Goal: Task Accomplishment & Management: Use online tool/utility

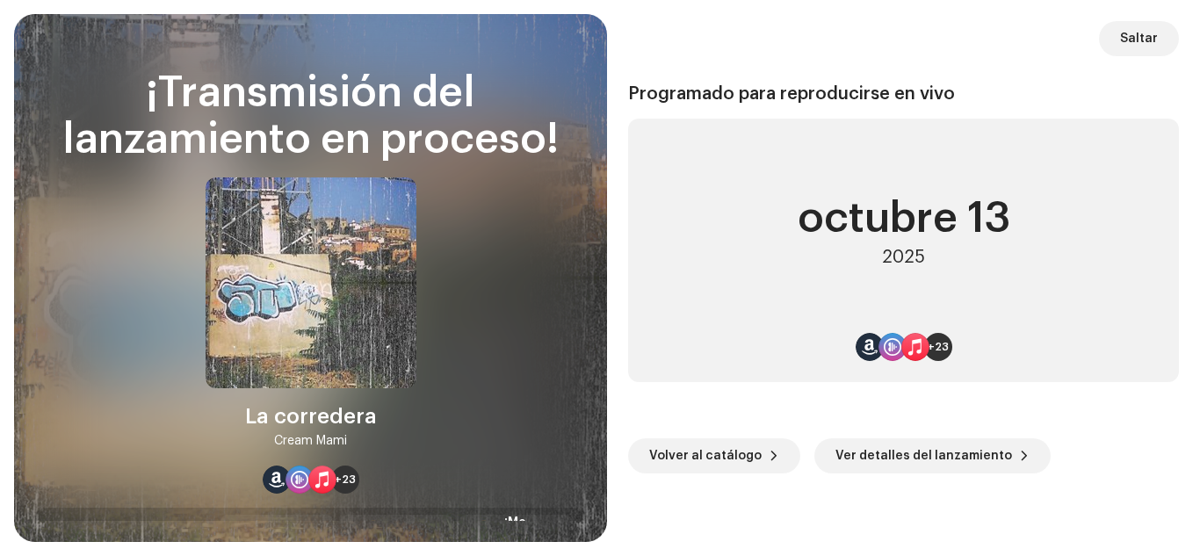
click at [1123, 33] on span "Saltar" at bounding box center [1139, 38] width 38 height 35
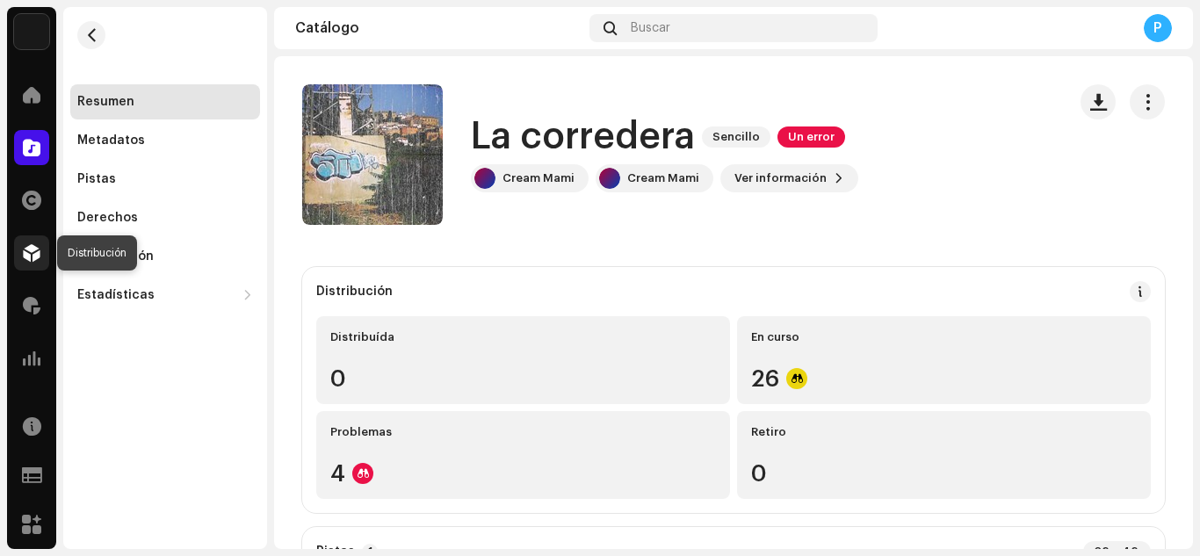
click at [27, 246] on span at bounding box center [32, 253] width 18 height 14
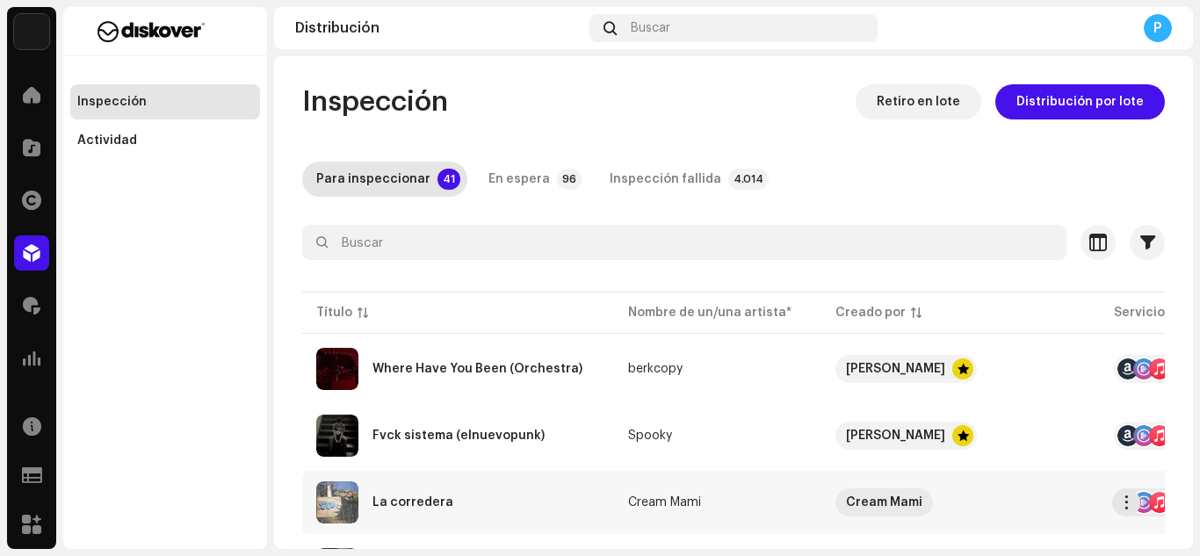
click at [406, 511] on div "La corredera" at bounding box center [458, 502] width 284 height 42
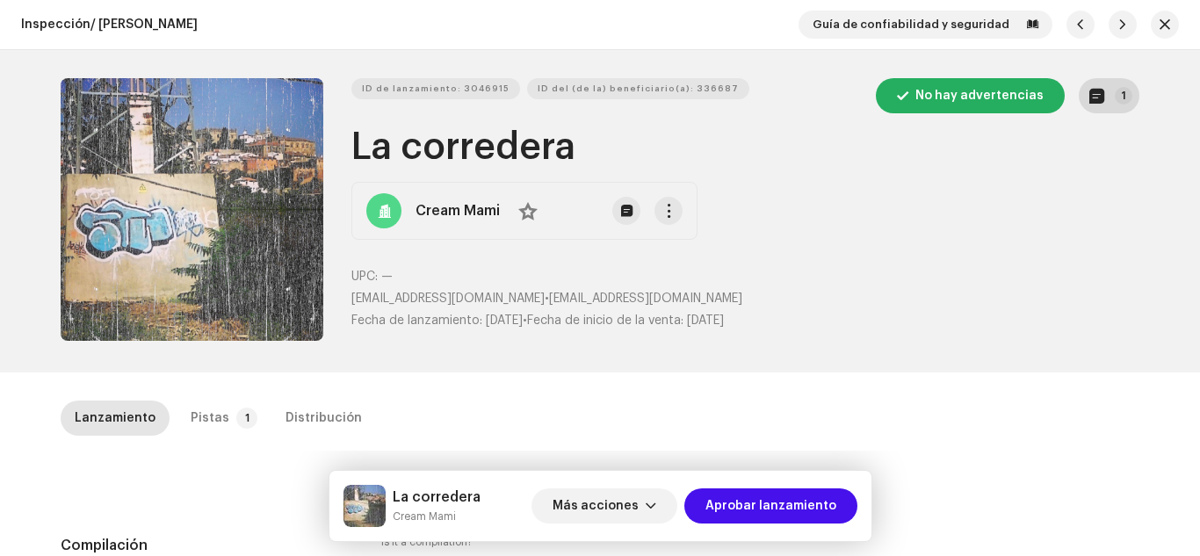
click at [1099, 96] on span "button" at bounding box center [1096, 96] width 15 height 14
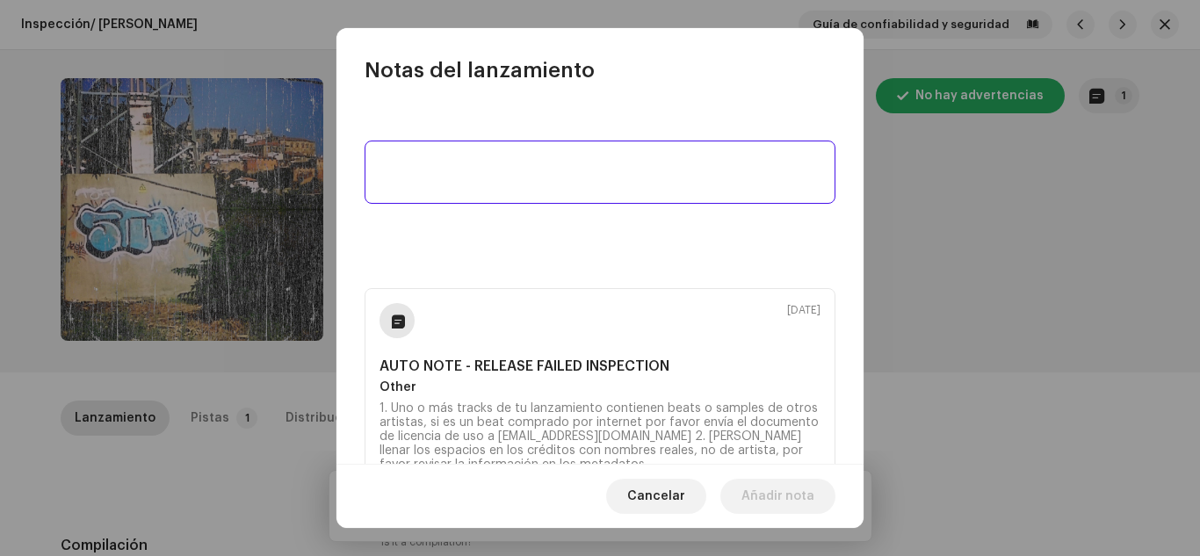
click at [689, 162] on textarea at bounding box center [600, 172] width 471 height 63
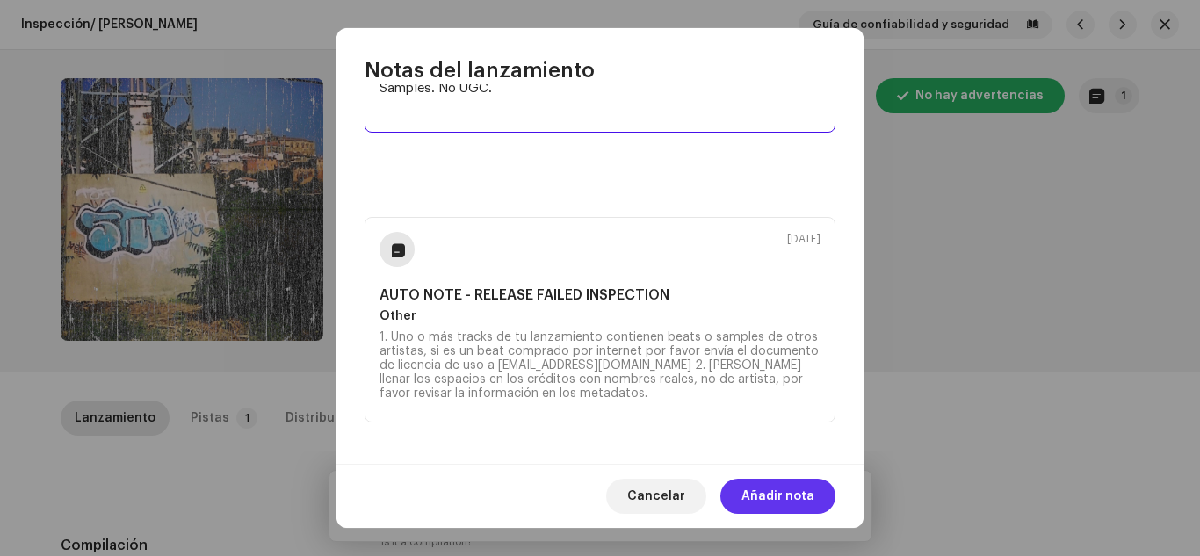
type textarea "Samples. No UGC."
click at [780, 496] on span "Añadir nota" at bounding box center [778, 496] width 73 height 35
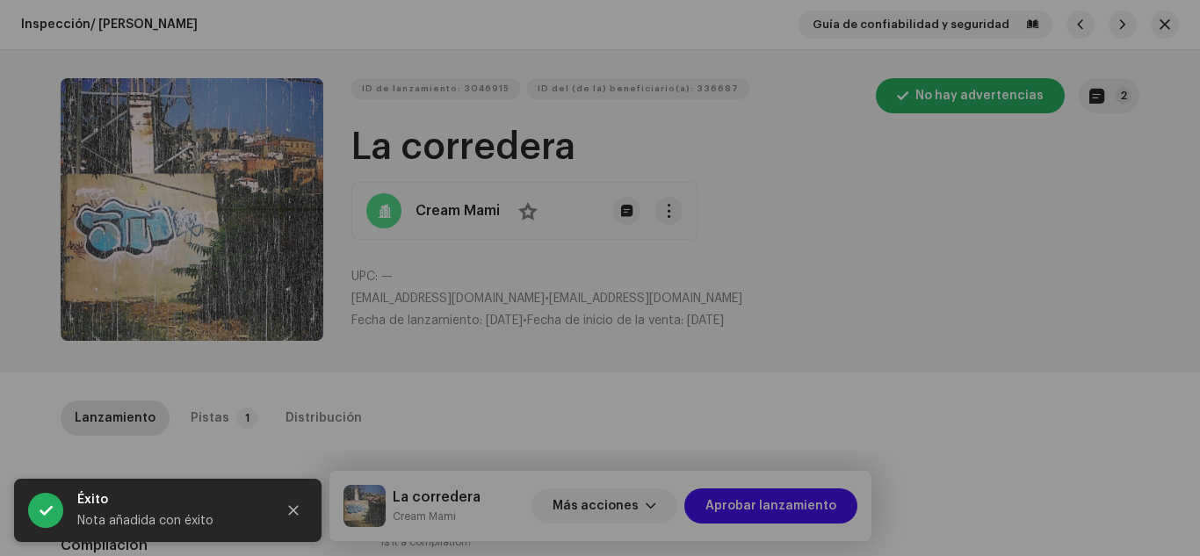
click at [944, 382] on div "Notas del lanzamiento [DATE] Samples. No UGC. [DATE] AUTO NOTE - RELEASE FAILED…" at bounding box center [600, 278] width 1200 height 556
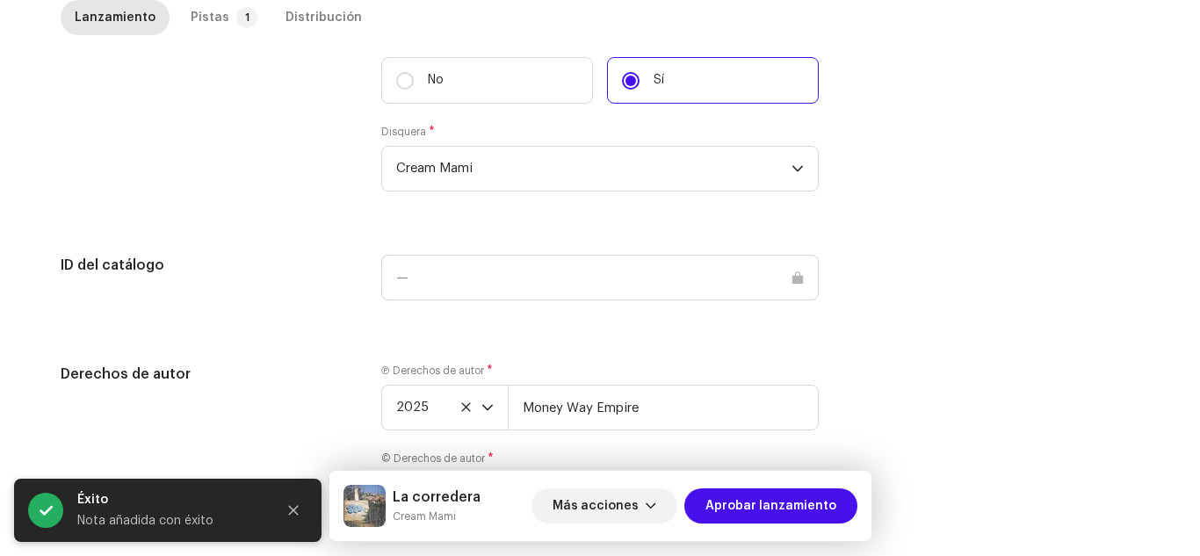
scroll to position [1779, 0]
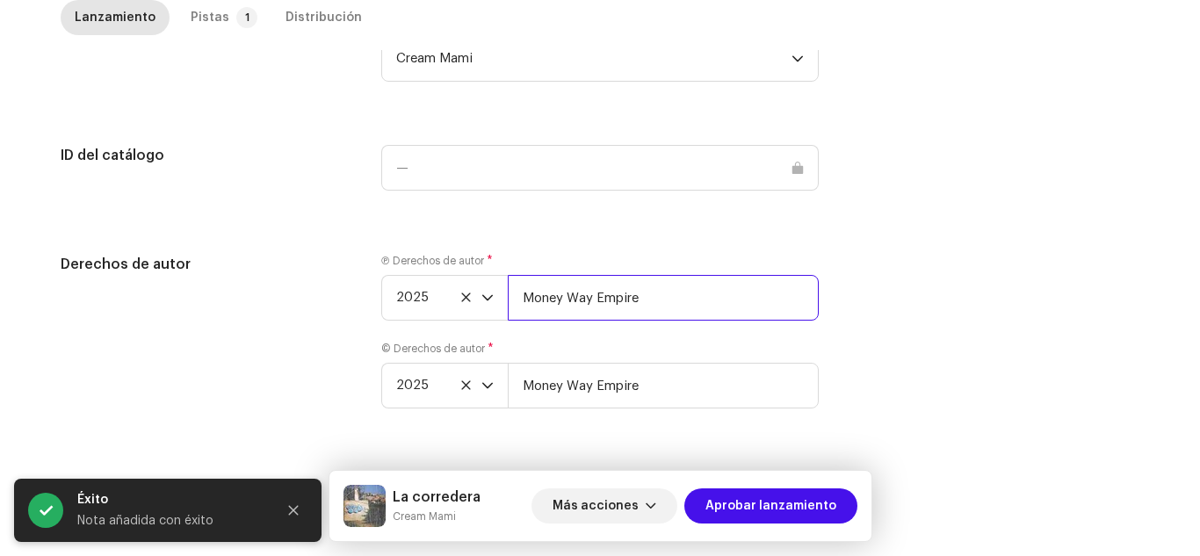
click at [758, 307] on input "Money Way Empire" at bounding box center [663, 298] width 311 height 46
type input "Money Way Empire | Distributed by Diskover Co."
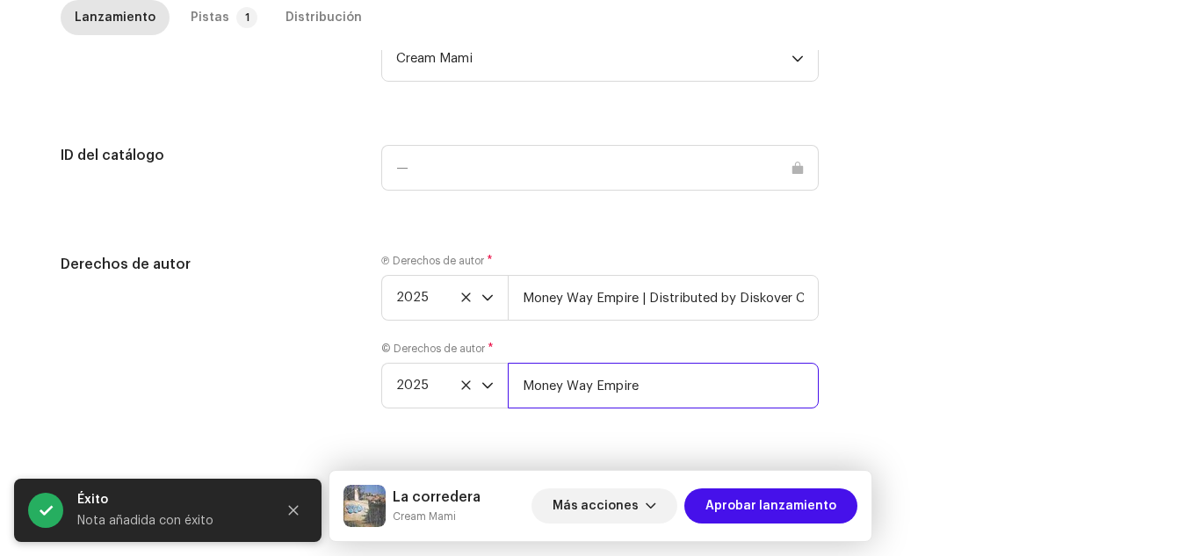
click at [719, 381] on input "Money Way Empire" at bounding box center [663, 386] width 311 height 46
type input "Money Way Empire | Distributed by Diskover Co."
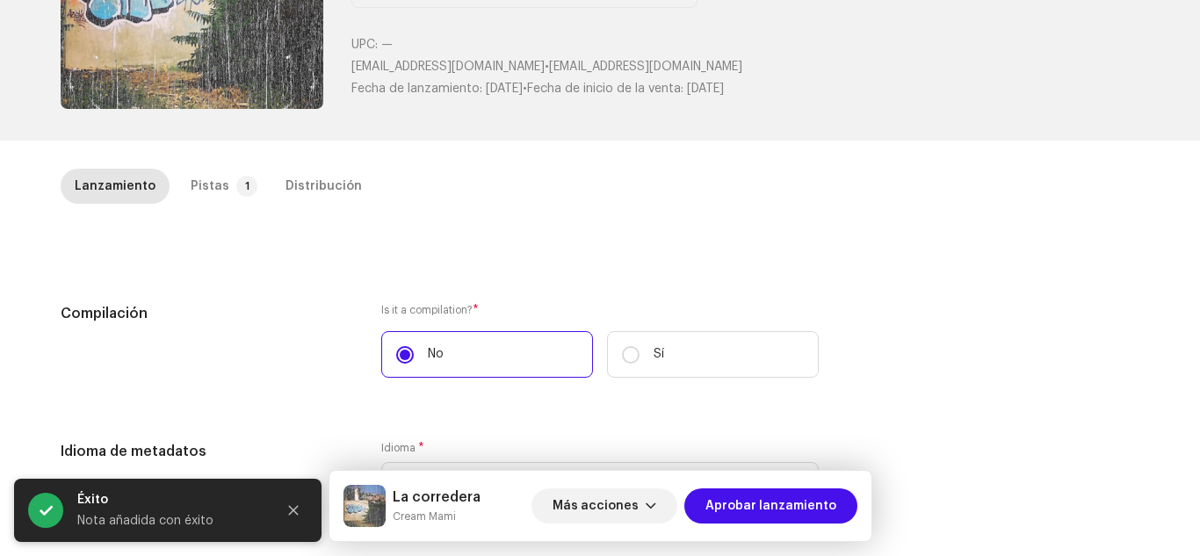
scroll to position [0, 0]
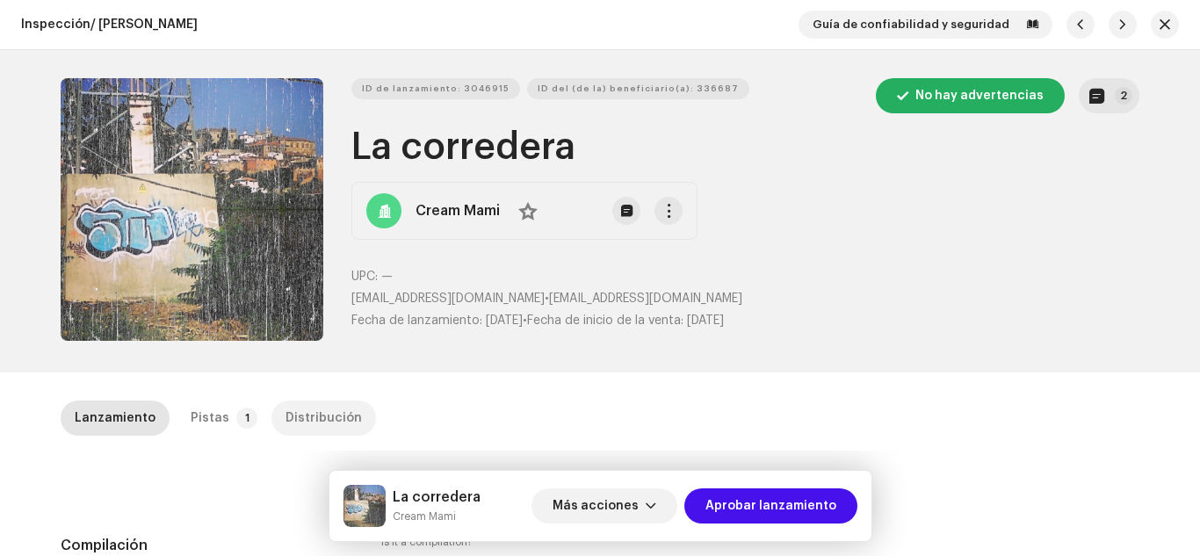
click at [286, 420] on div "Distribución" at bounding box center [324, 418] width 76 height 35
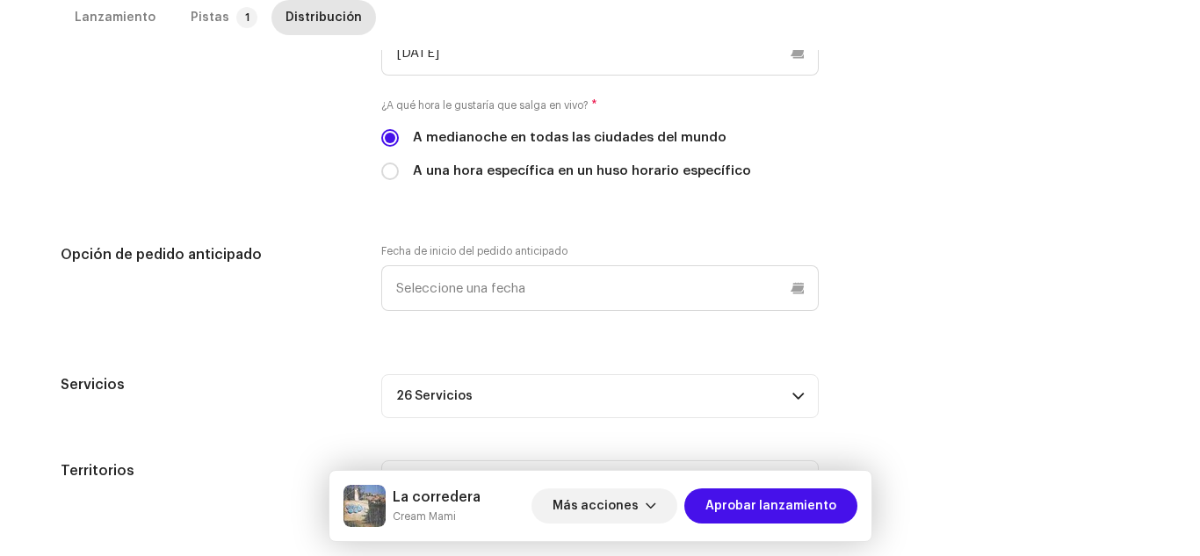
scroll to position [685, 0]
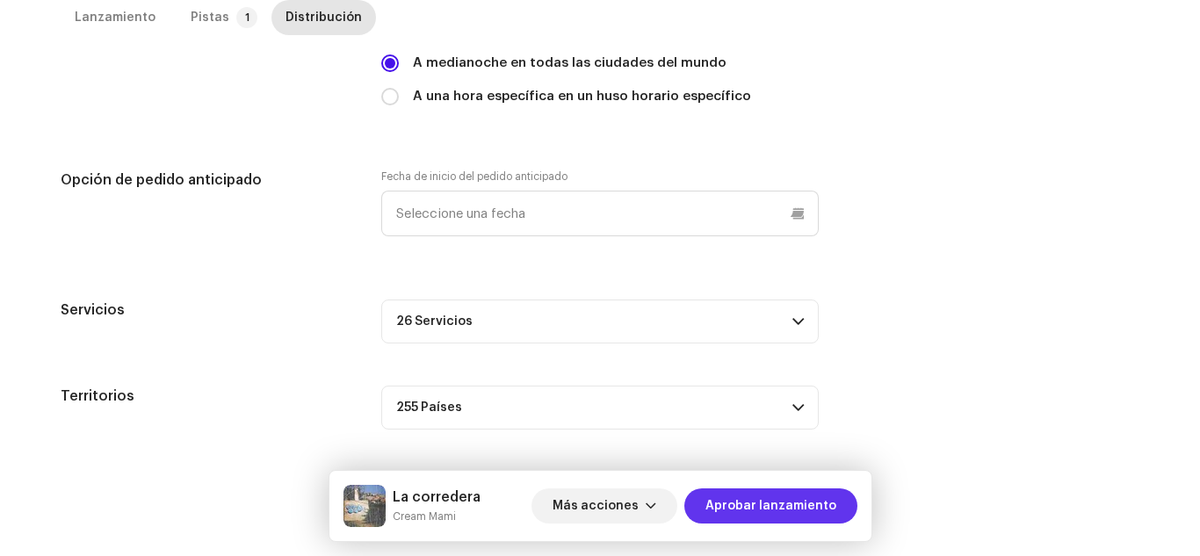
click at [789, 510] on span "Aprobar lanzamiento" at bounding box center [770, 505] width 131 height 35
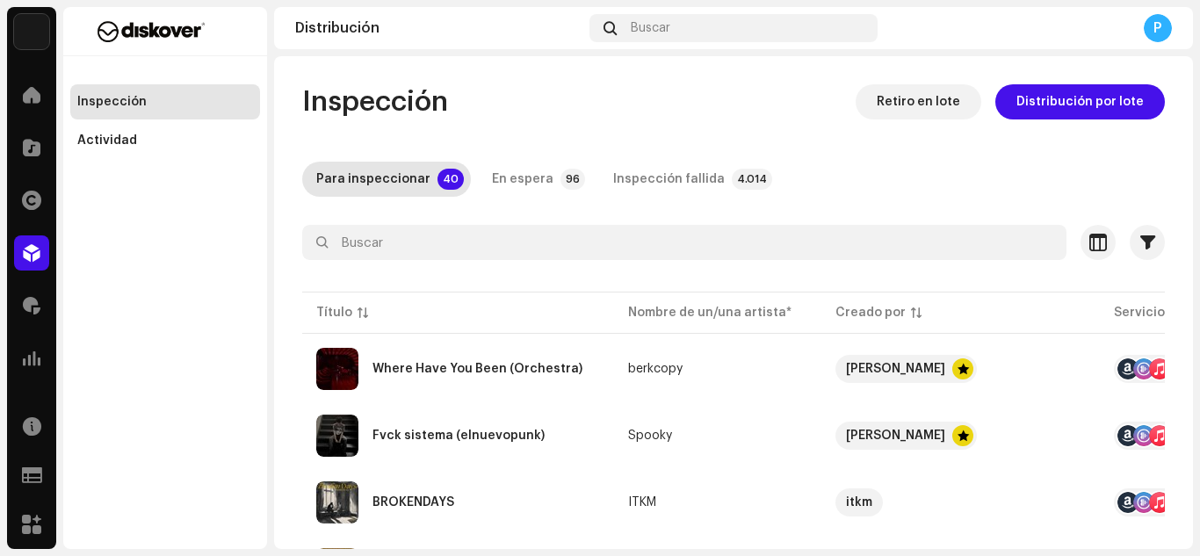
click at [11, 149] on div "Catálogo" at bounding box center [31, 147] width 49 height 49
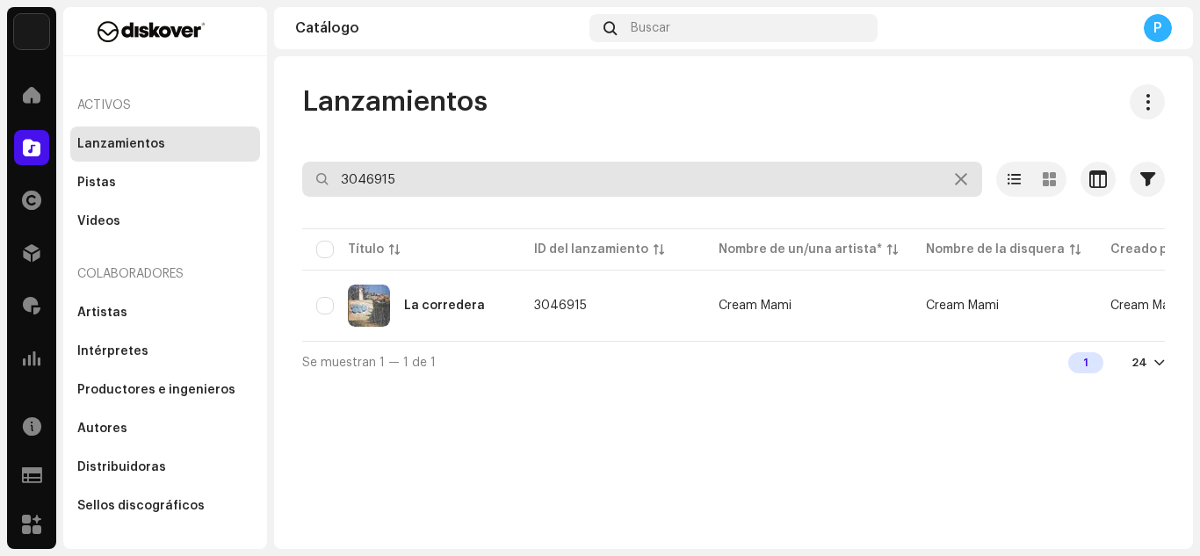
click at [463, 165] on input "3046915" at bounding box center [642, 179] width 680 height 35
paste input "18810"
type input "3018810"
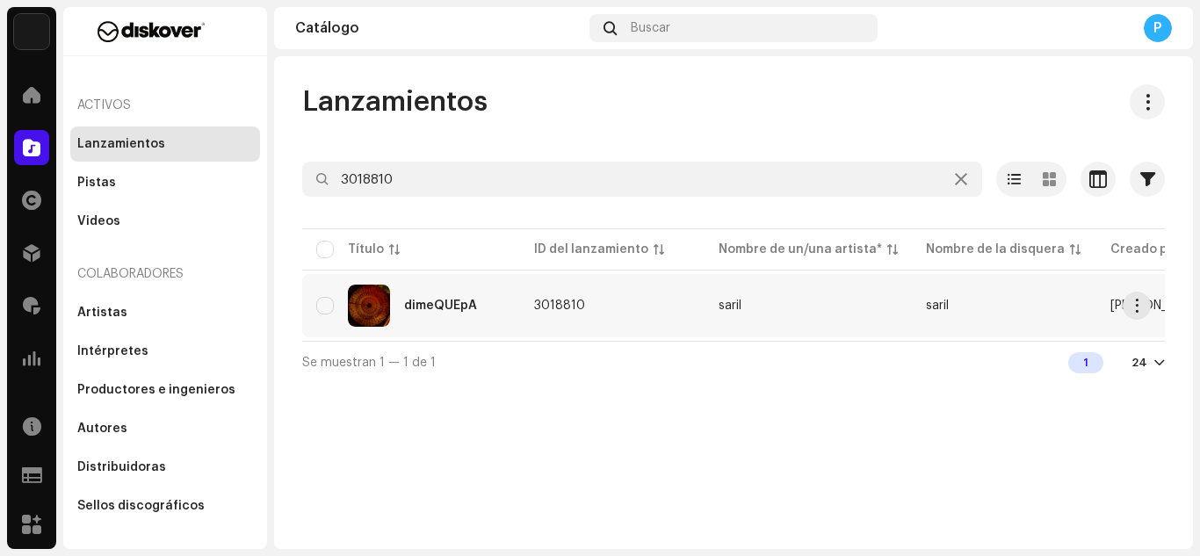
click at [460, 290] on div "dimeQUEpA" at bounding box center [411, 306] width 190 height 42
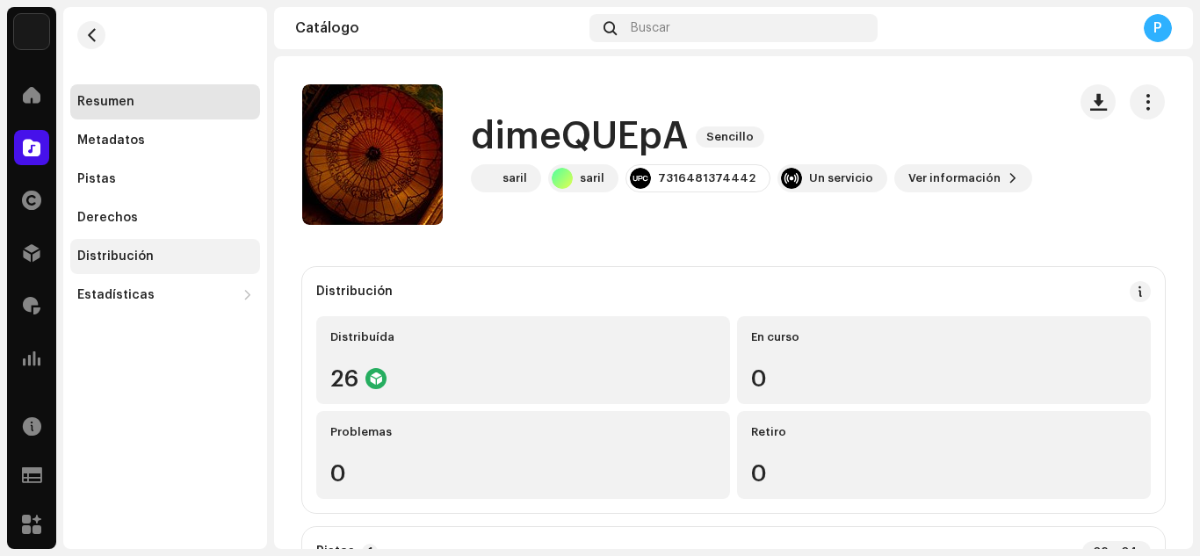
click at [136, 257] on div "Distribución" at bounding box center [115, 257] width 76 height 14
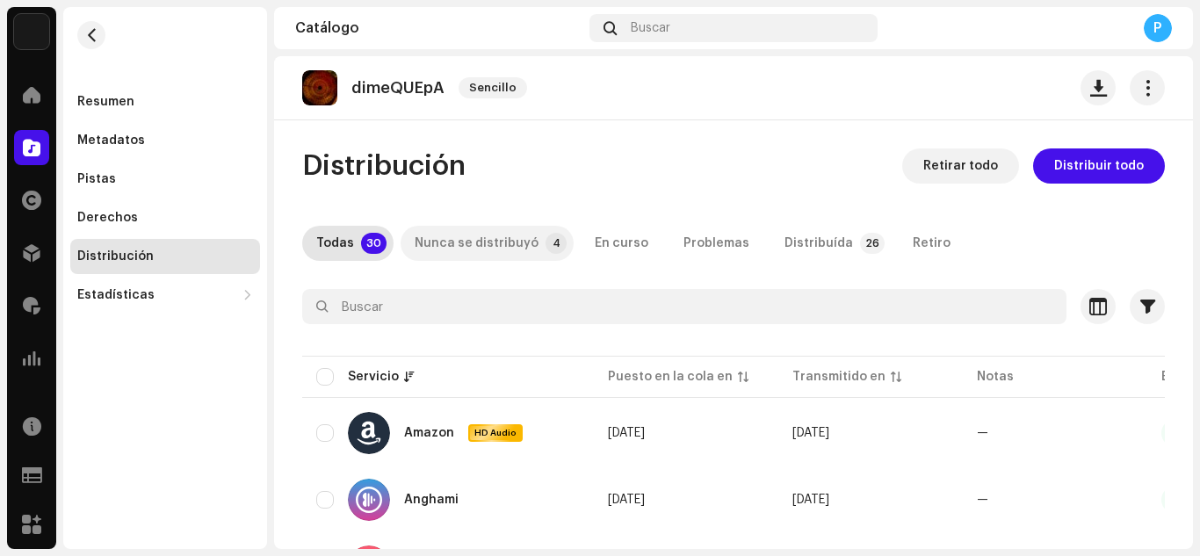
click at [492, 248] on div "Nunca se distribuyó" at bounding box center [477, 243] width 124 height 35
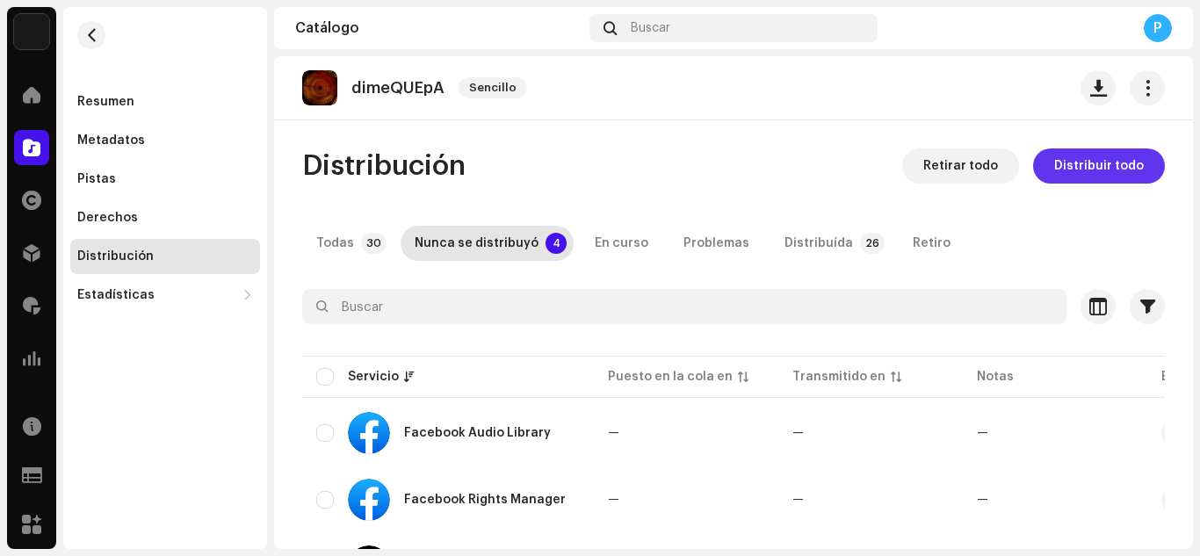
click at [1089, 171] on span "Distribuir todo" at bounding box center [1099, 165] width 90 height 35
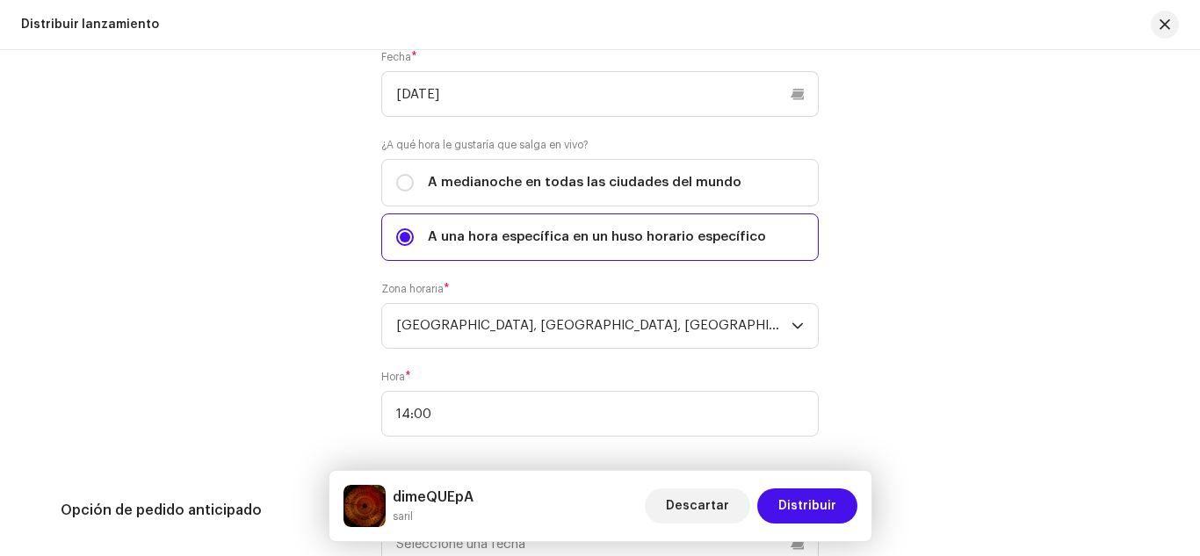
scroll to position [3062, 0]
click at [814, 505] on span "Distribuir" at bounding box center [807, 505] width 58 height 35
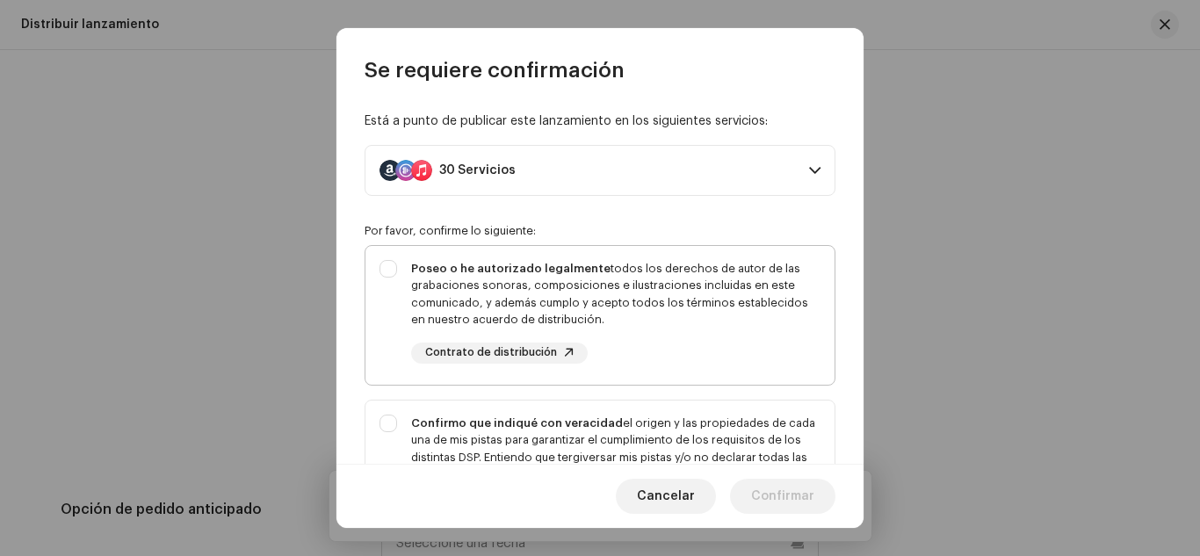
click at [726, 317] on div "Poseo o he autorizado legalmente todos los derechos de autor de las grabaciones…" at bounding box center [615, 294] width 409 height 69
checkbox input "true"
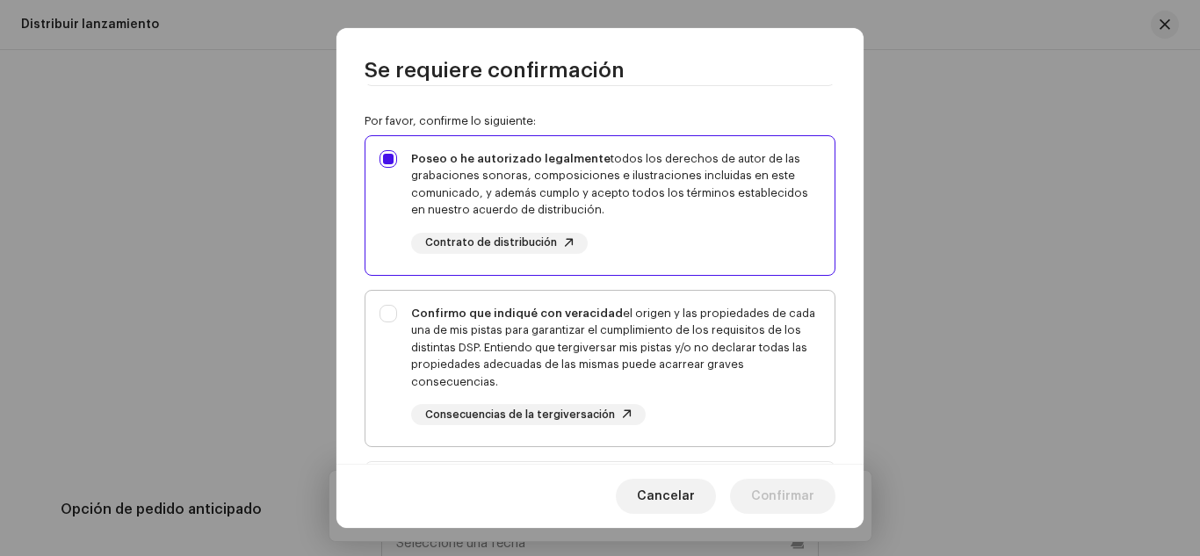
click at [713, 306] on div "Confirmo que indiqué con veracidad el origen y las propiedades de cada una de m…" at bounding box center [615, 348] width 409 height 86
checkbox input "true"
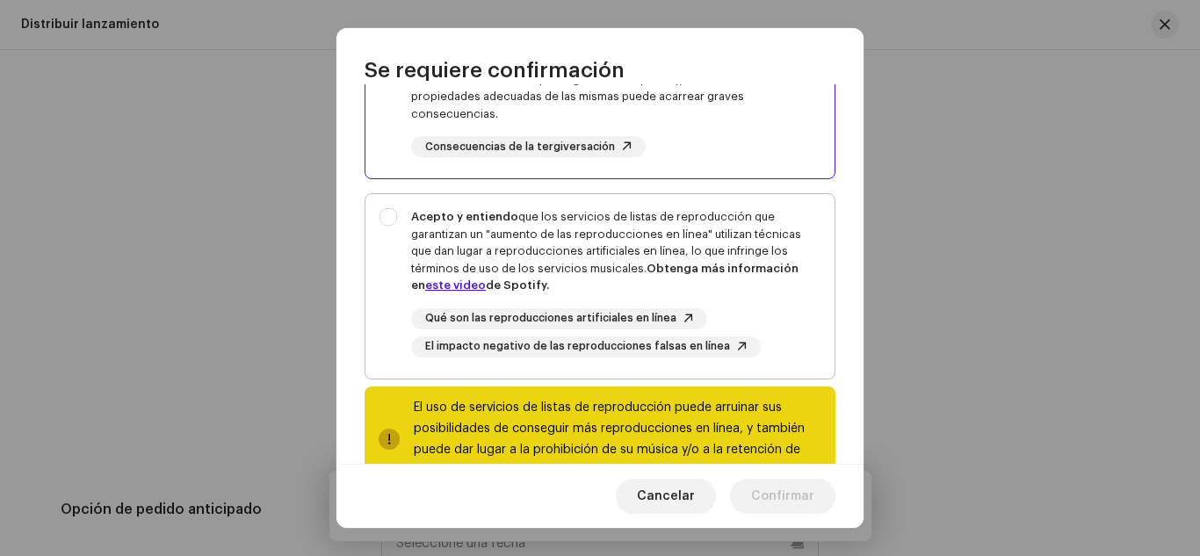
scroll to position [379, 0]
click at [720, 257] on div "Acepto y entiendo que los servicios de listas de reproducción que garantizan un…" at bounding box center [615, 250] width 409 height 86
checkbox input "true"
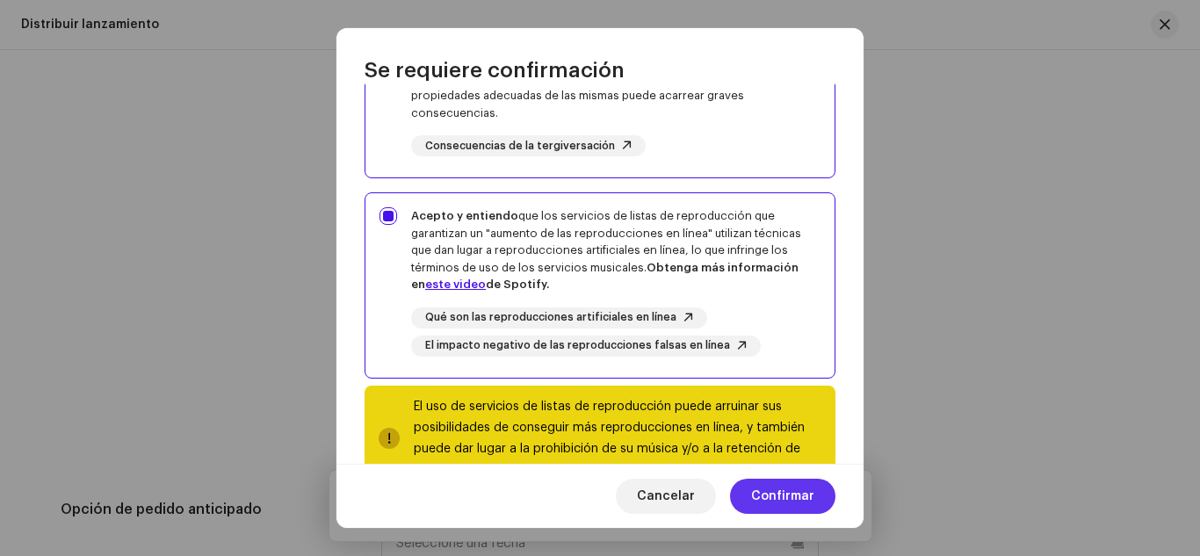
click at [783, 505] on span "Confirmar" at bounding box center [782, 496] width 63 height 35
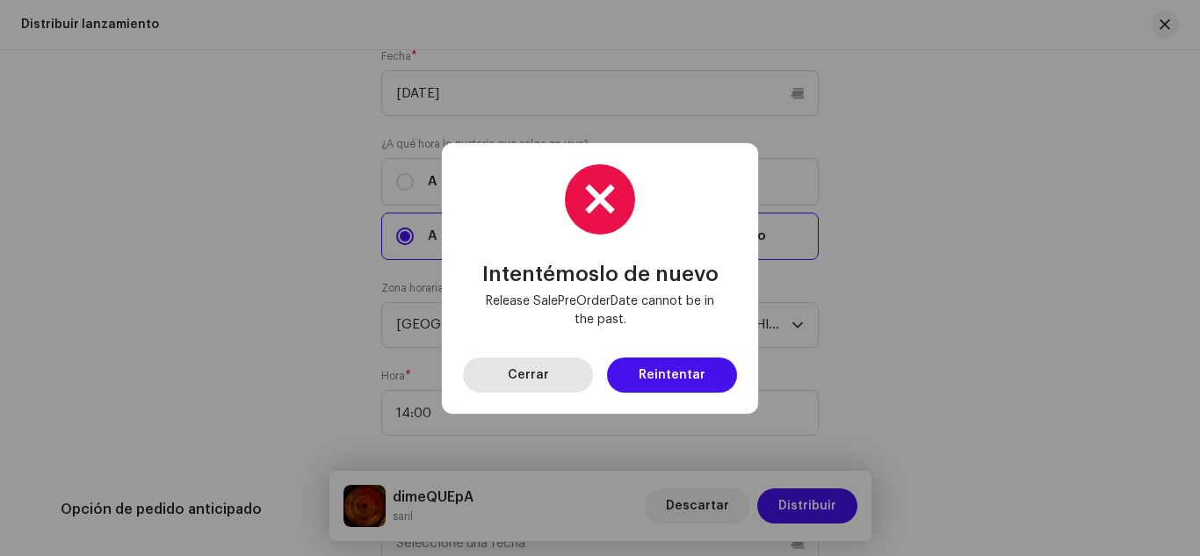
click at [547, 381] on button "Cerrar" at bounding box center [528, 375] width 130 height 35
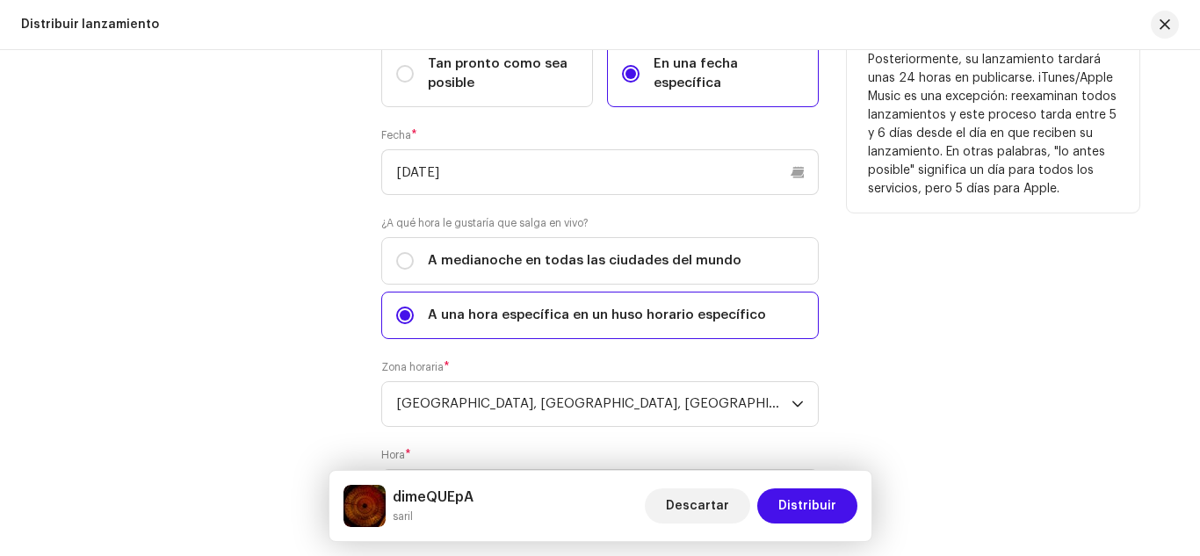
scroll to position [2981, 0]
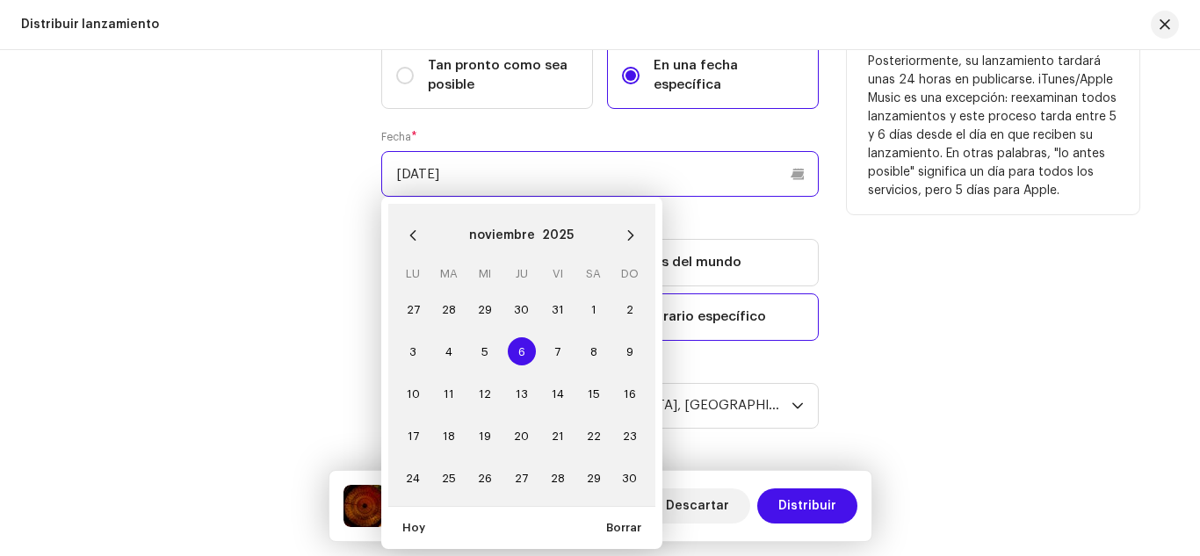
click at [481, 189] on input "[DATE]" at bounding box center [600, 174] width 438 height 46
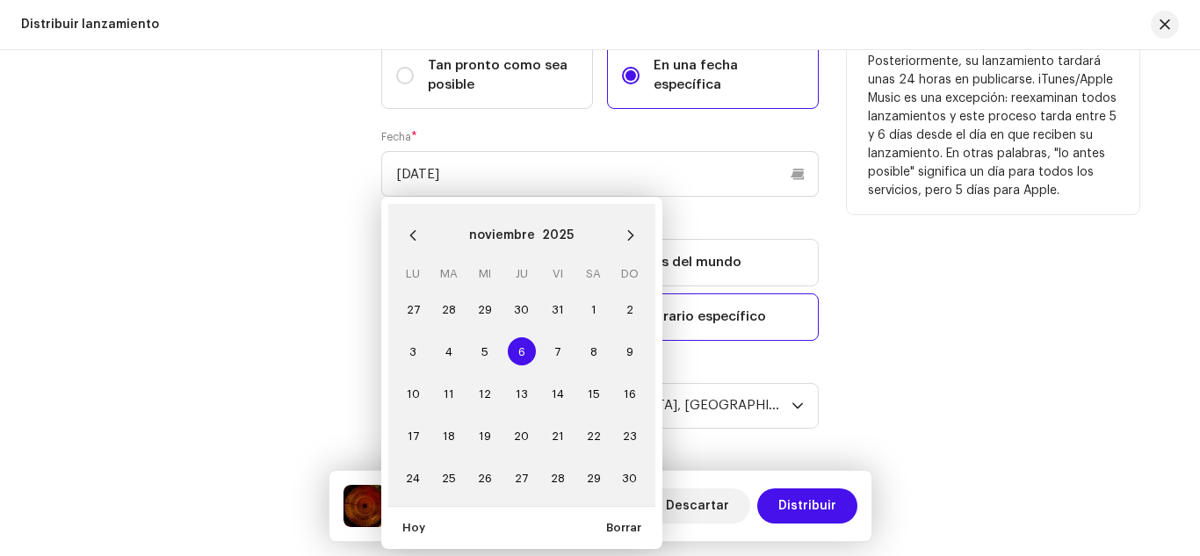
click at [517, 343] on span "6" at bounding box center [522, 351] width 28 height 28
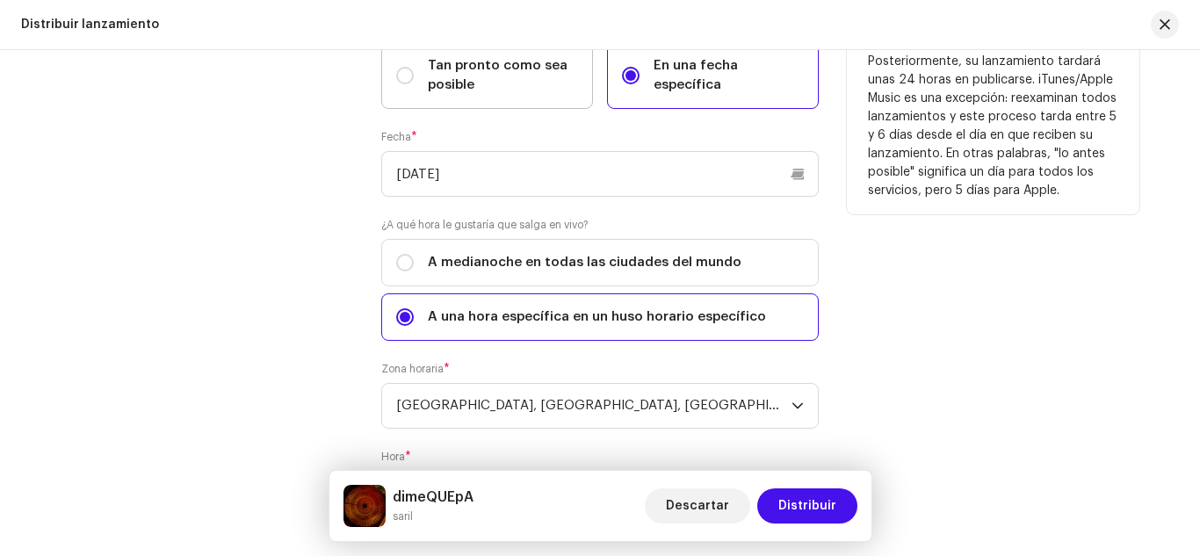
click at [502, 88] on span "Tan pronto como sea posible" at bounding box center [503, 75] width 150 height 39
click at [414, 84] on input "Tan pronto como sea posible" at bounding box center [405, 76] width 18 height 18
radio input "true"
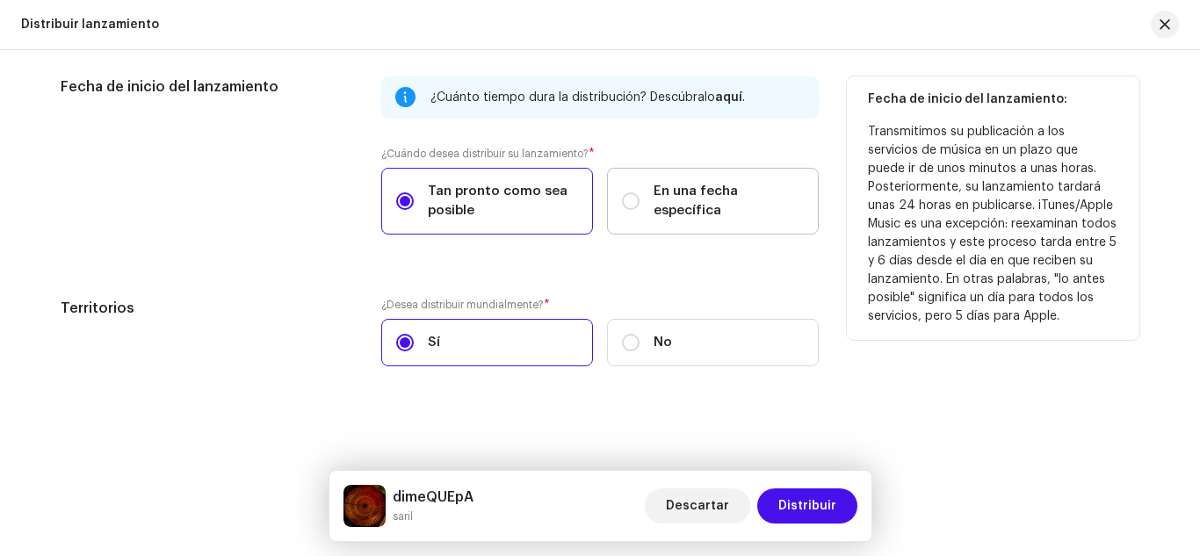
click at [709, 190] on label "En una fecha específica" at bounding box center [713, 201] width 212 height 67
click at [640, 192] on input "En una fecha específica" at bounding box center [631, 201] width 18 height 18
radio input "true"
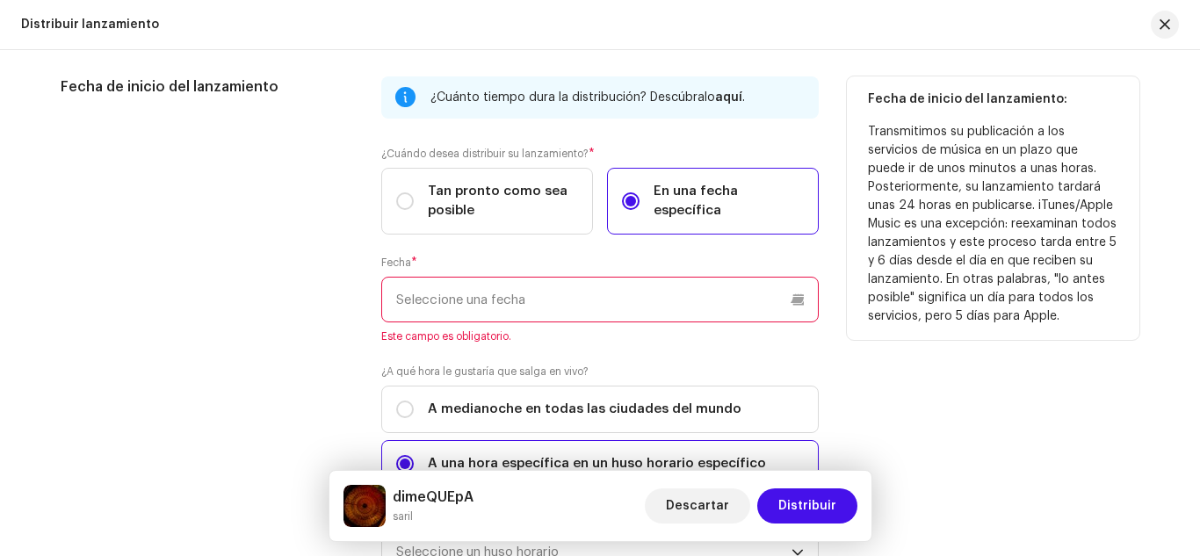
click at [553, 284] on p-datepicker at bounding box center [600, 300] width 438 height 46
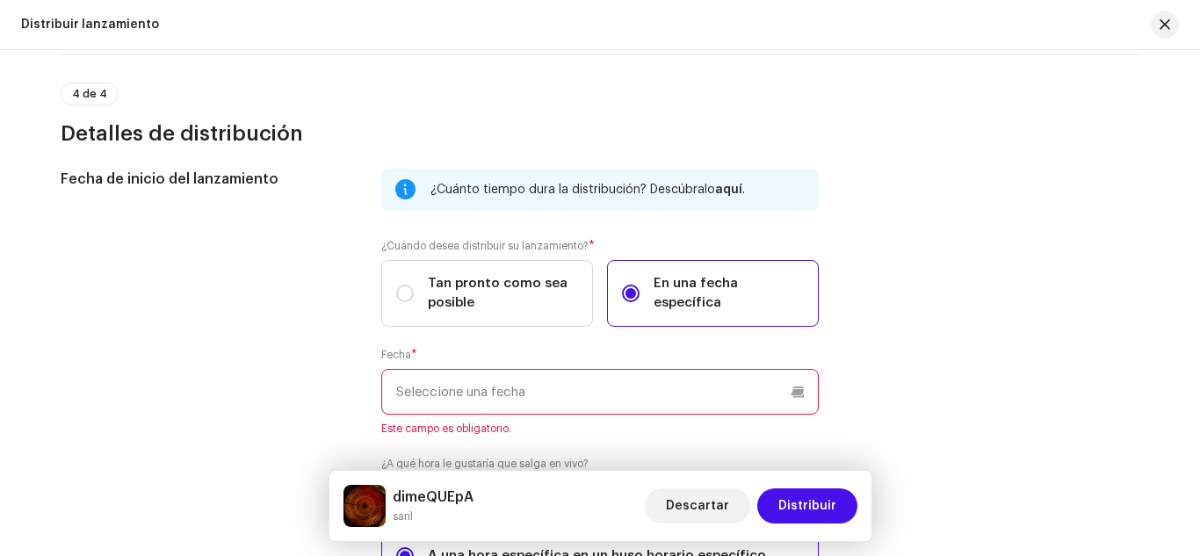
scroll to position [2765, 0]
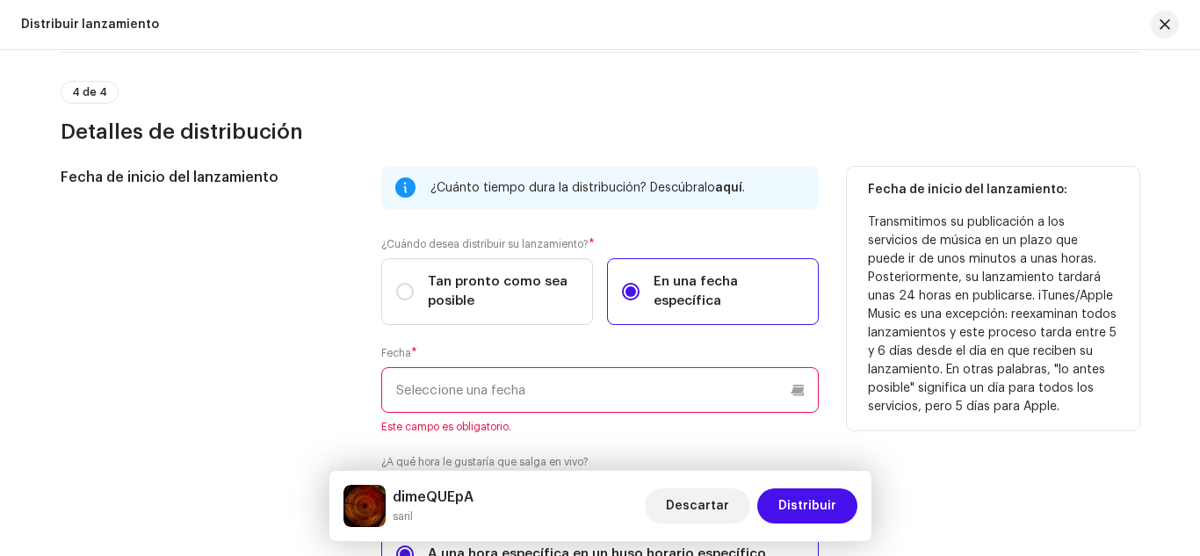
click at [581, 380] on input "text" at bounding box center [600, 390] width 438 height 46
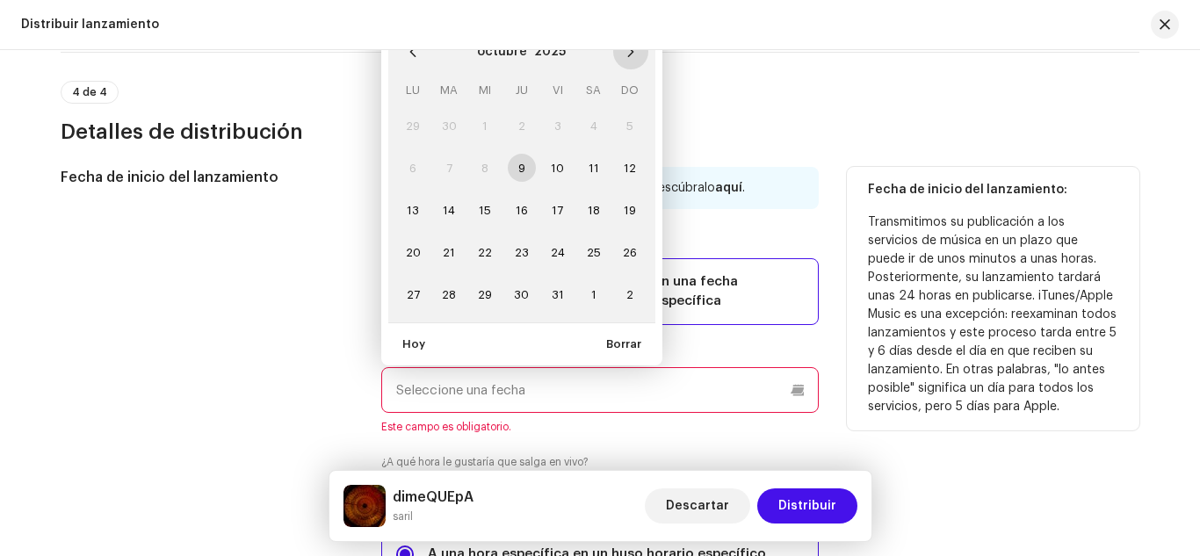
click at [633, 57] on icon "Next Month" at bounding box center [631, 52] width 12 height 12
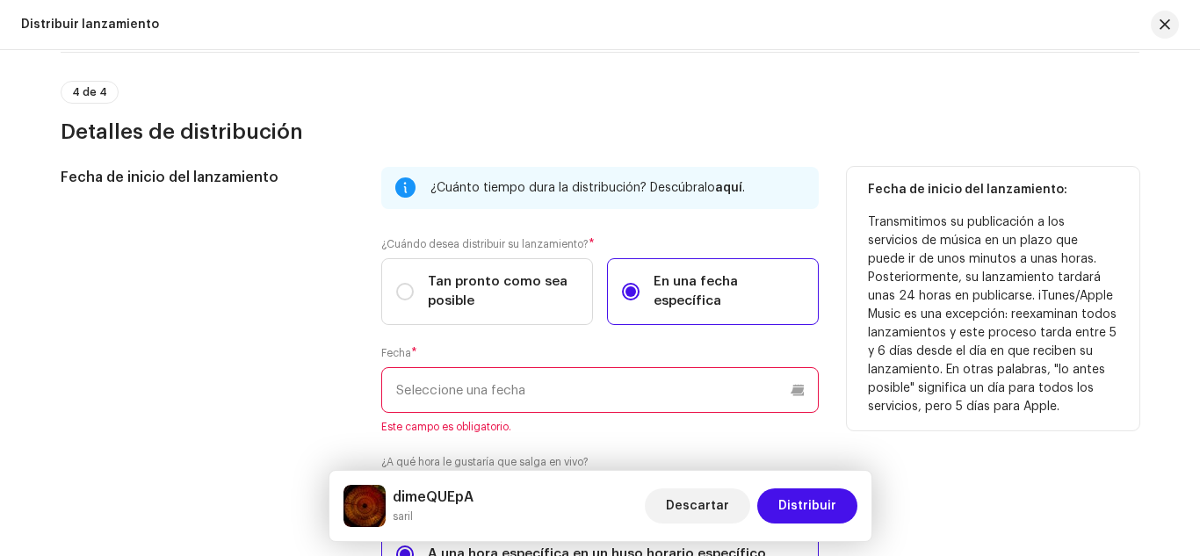
scroll to position [2749, 0]
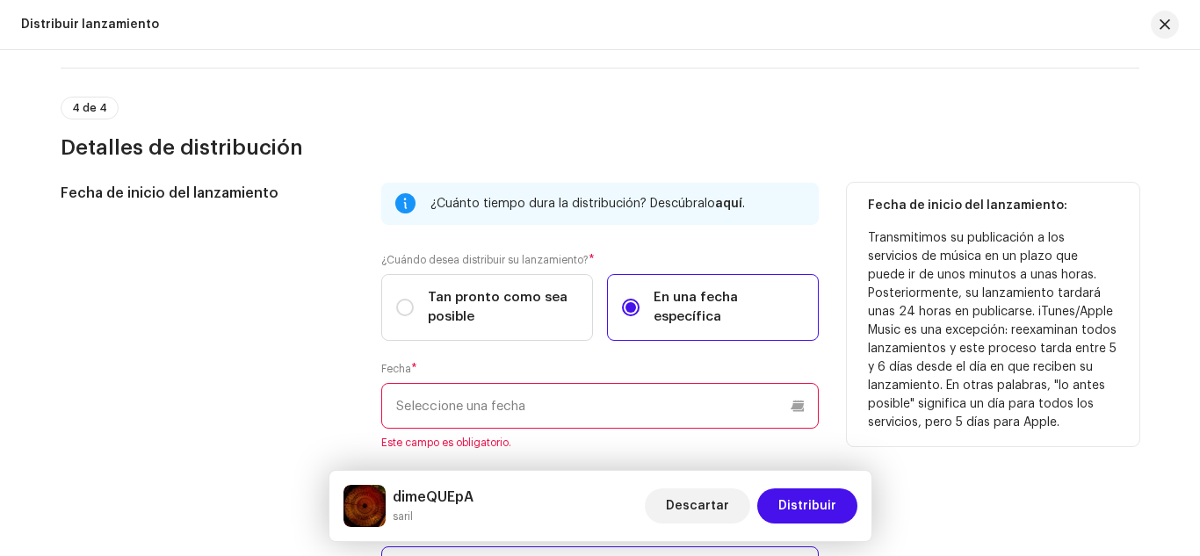
click at [570, 398] on input "text" at bounding box center [600, 406] width 438 height 46
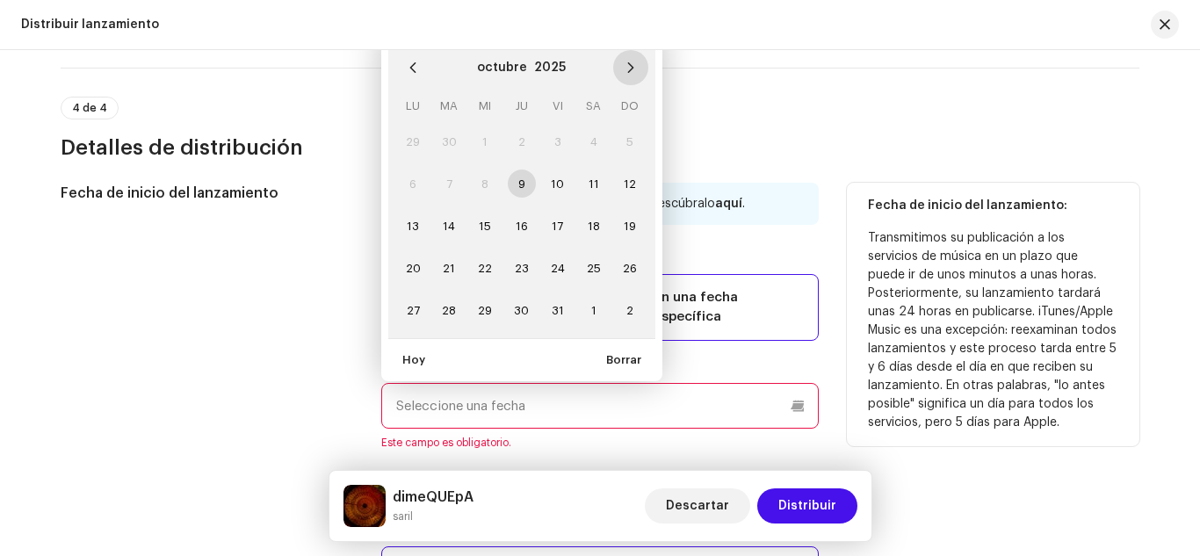
click at [627, 63] on icon "Next Month" at bounding box center [631, 67] width 12 height 12
click at [517, 184] on span "6" at bounding box center [522, 184] width 28 height 28
type input "[DATE]"
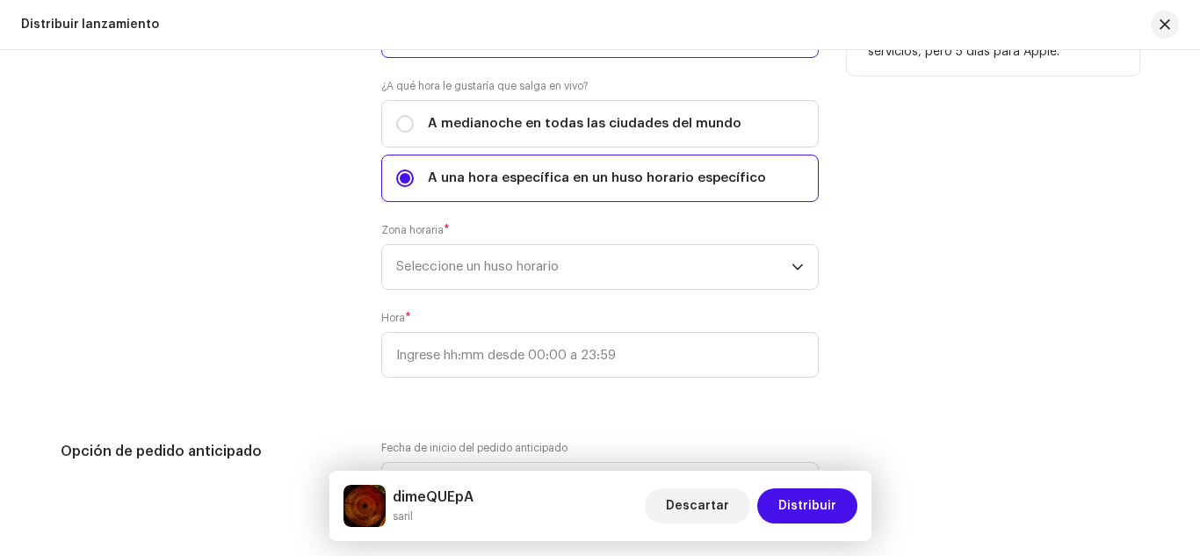
scroll to position [3121, 0]
click at [556, 270] on span "Seleccione un huso horario" at bounding box center [593, 266] width 395 height 44
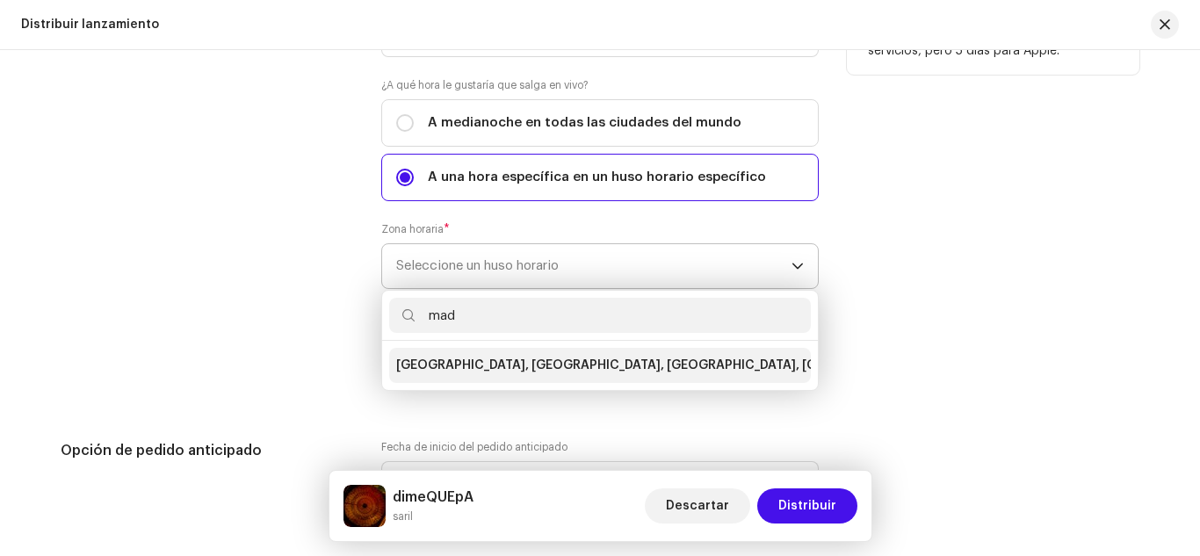
type input "mad"
click at [530, 372] on span "[GEOGRAPHIC_DATA], [GEOGRAPHIC_DATA], [GEOGRAPHIC_DATA], [GEOGRAPHIC_DATA]" at bounding box center [663, 366] width 535 height 18
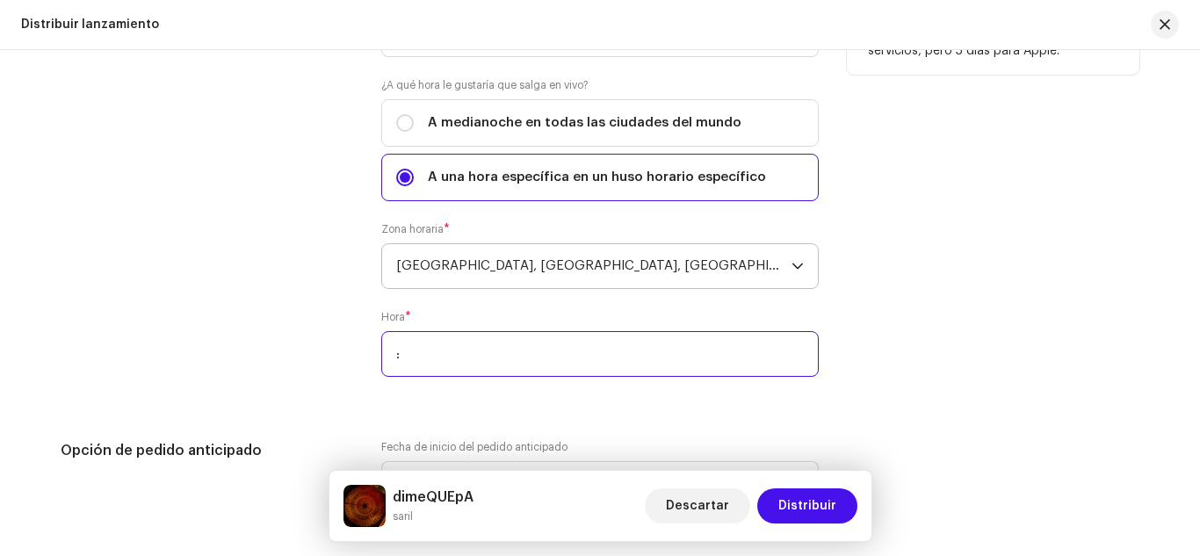
click at [547, 348] on input ":" at bounding box center [600, 354] width 438 height 46
type input "14:00"
click at [876, 313] on div "Fecha de inicio del lanzamiento: Transmitimos su publicación a los servicios de…" at bounding box center [993, 104] width 293 height 587
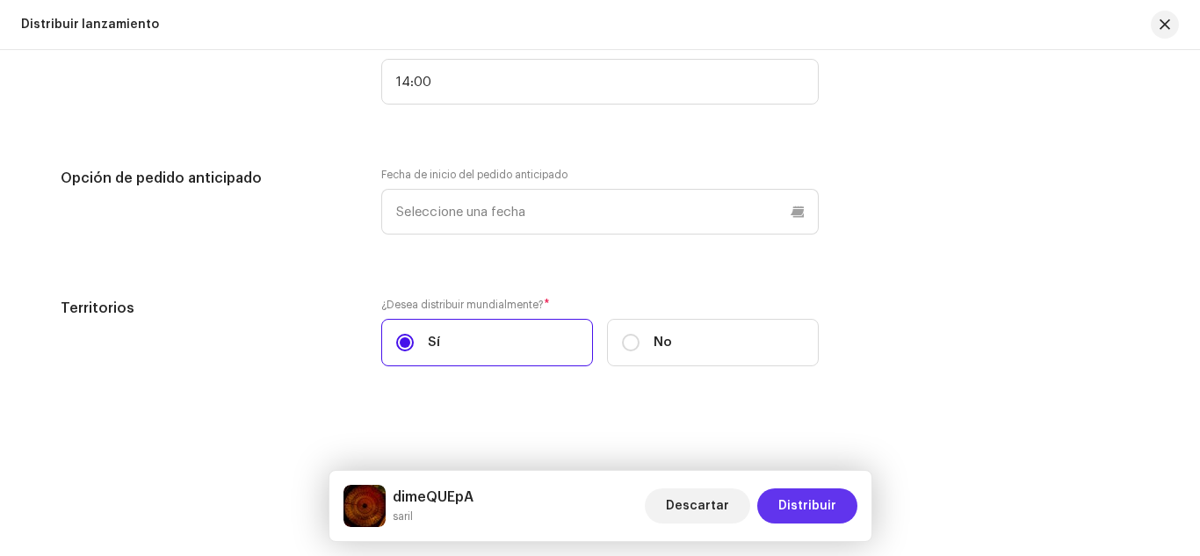
click at [799, 489] on span "Distribuir" at bounding box center [807, 505] width 58 height 35
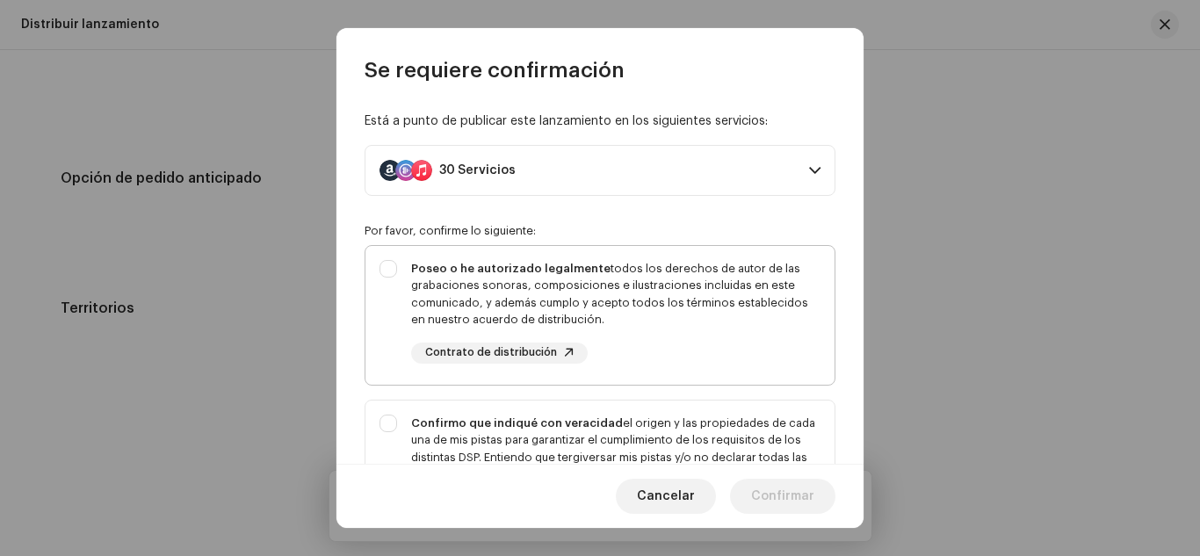
click at [669, 283] on div "Poseo o he autorizado legalmente todos los derechos de autor de las grabaciones…" at bounding box center [615, 294] width 409 height 69
checkbox input "true"
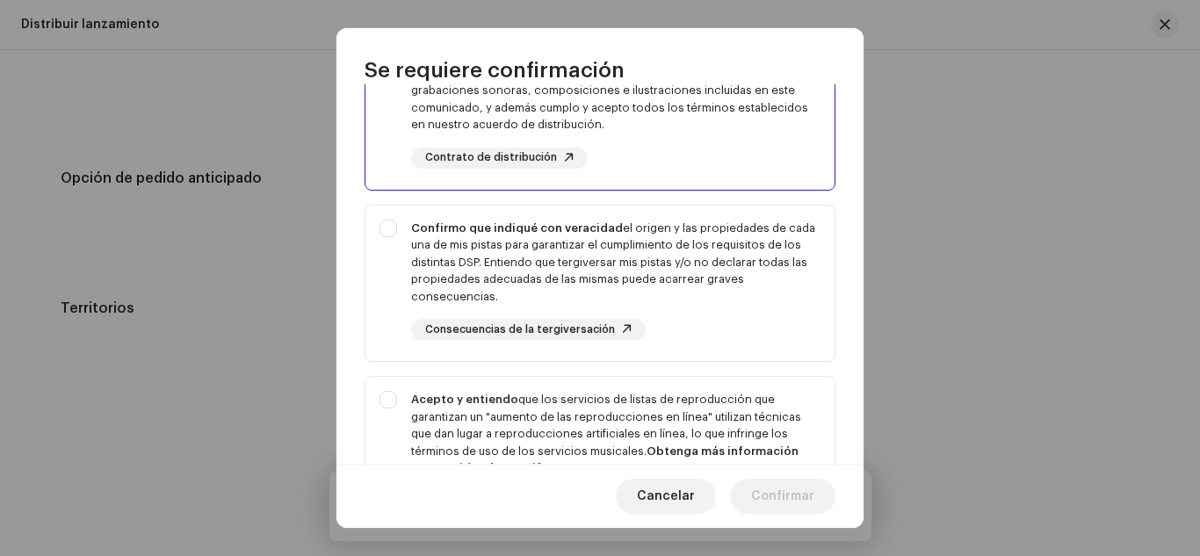
scroll to position [202, 0]
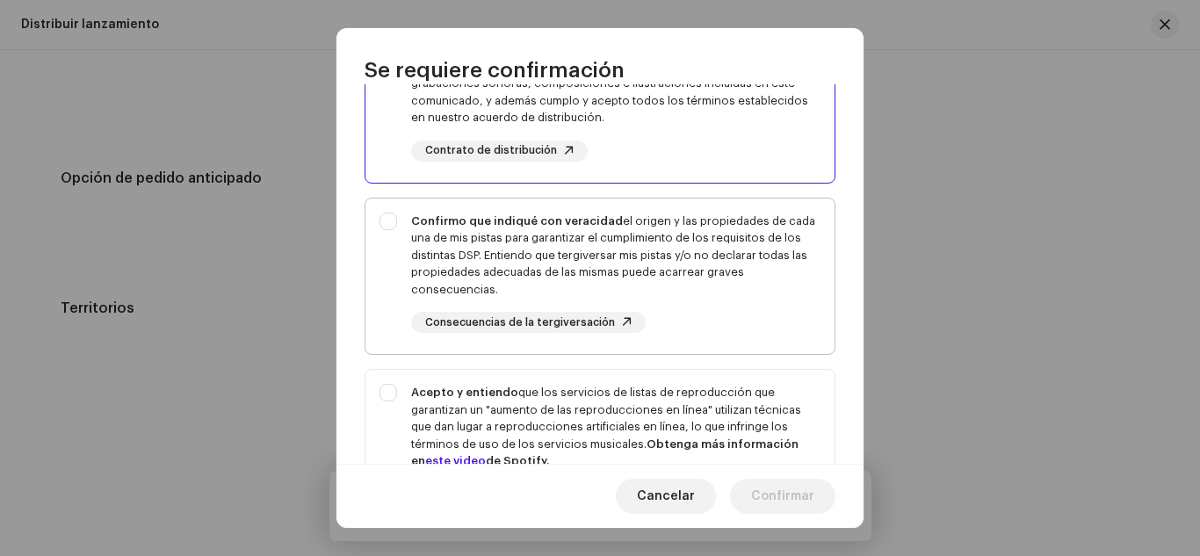
click at [663, 228] on div "Confirmo que indiqué con veracidad el origen y las propiedades de cada una de m…" at bounding box center [615, 256] width 409 height 86
checkbox input "true"
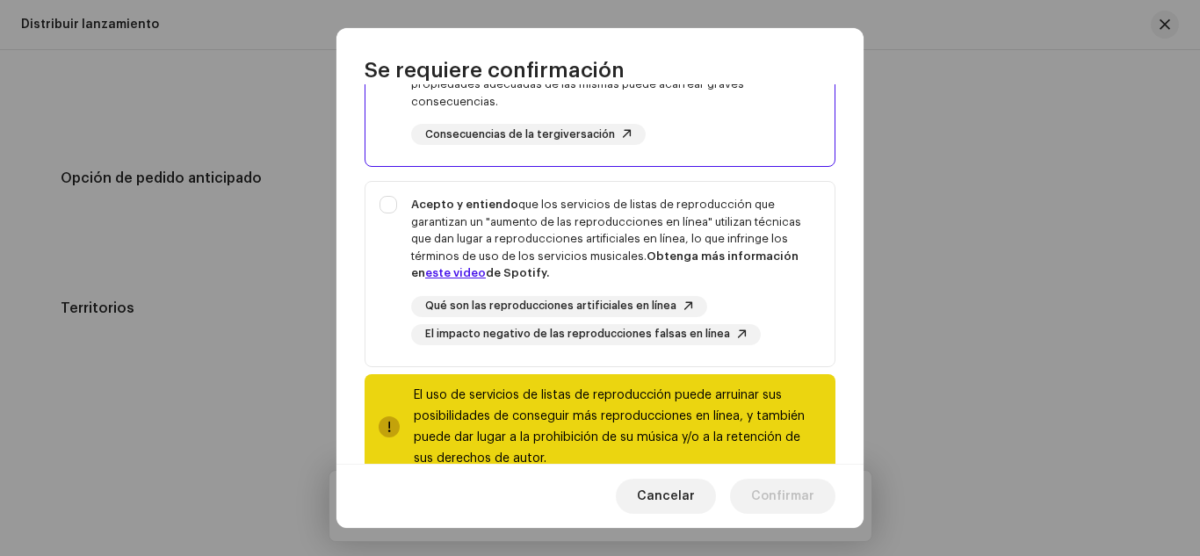
scroll to position [394, 0]
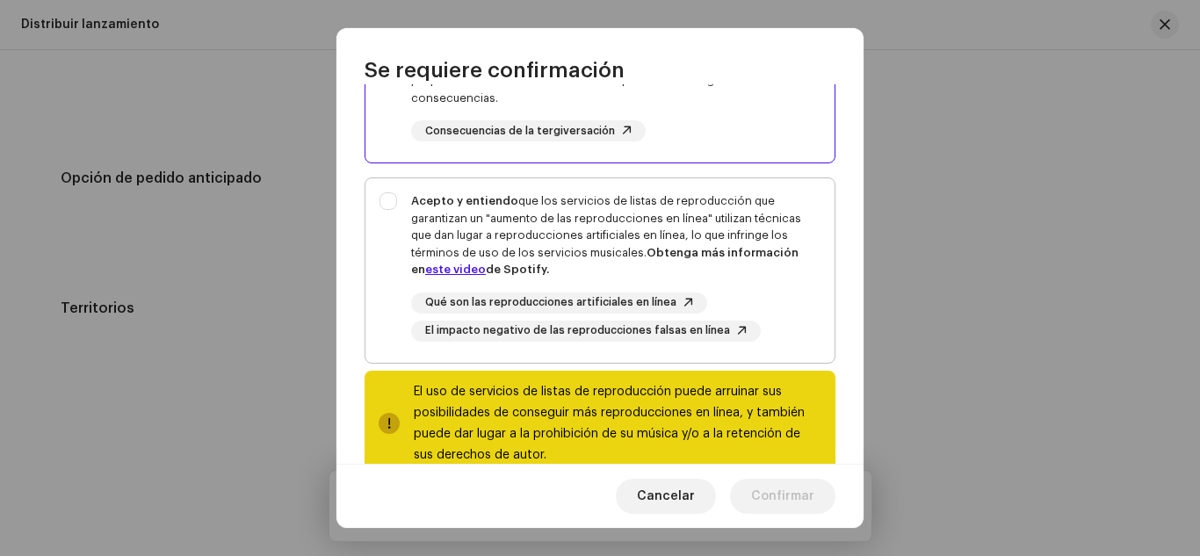
click at [611, 213] on div "Acepto y entiendo que los servicios de listas de reproducción que garantizan un…" at bounding box center [615, 235] width 409 height 86
checkbox input "true"
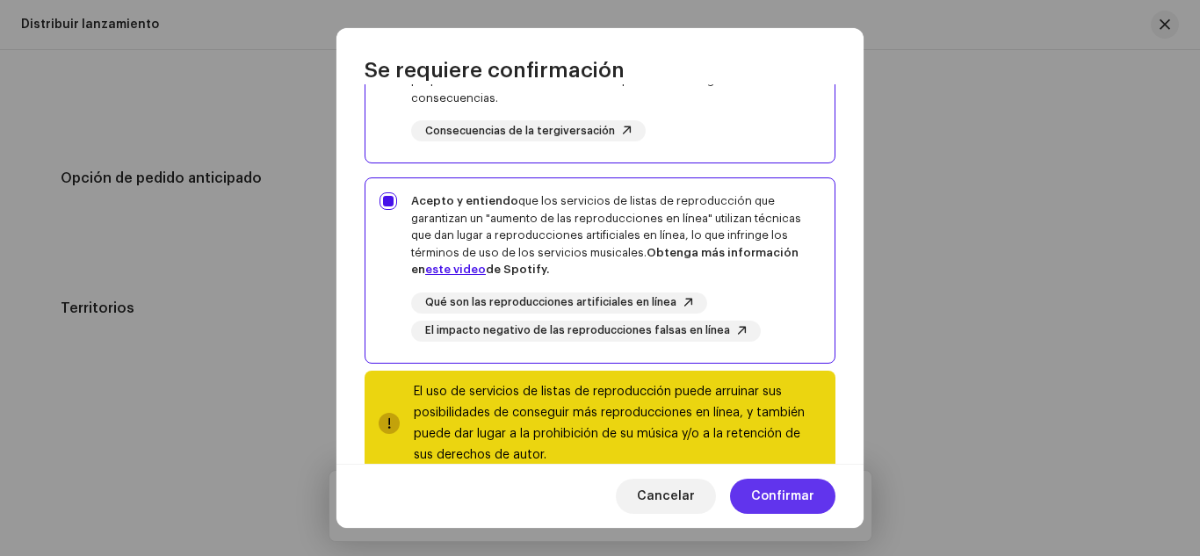
click at [764, 496] on span "Confirmar" at bounding box center [782, 496] width 63 height 35
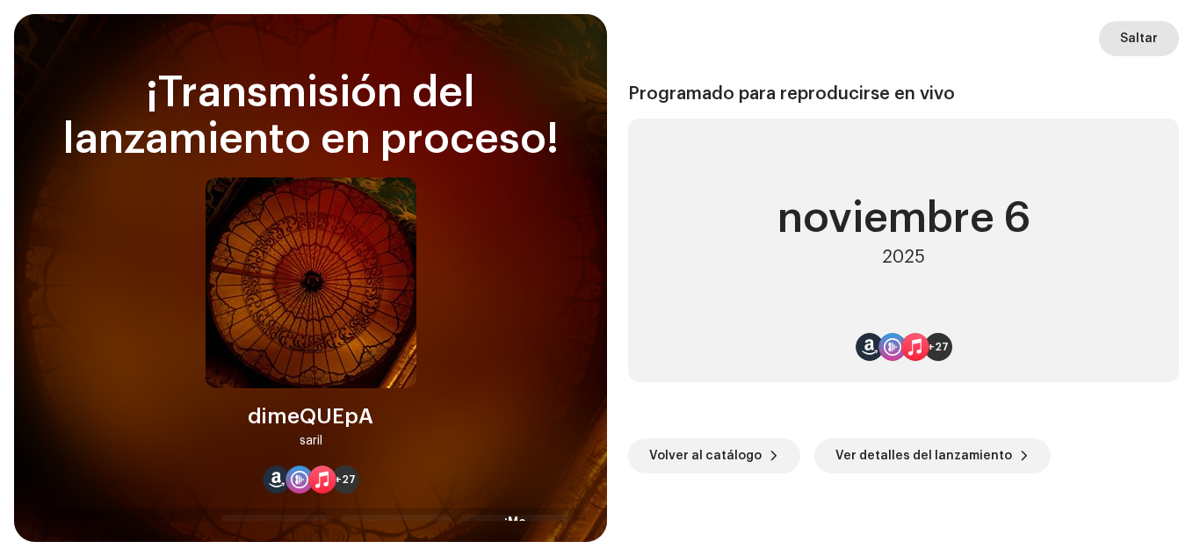
click at [1137, 47] on span "Saltar" at bounding box center [1139, 38] width 38 height 35
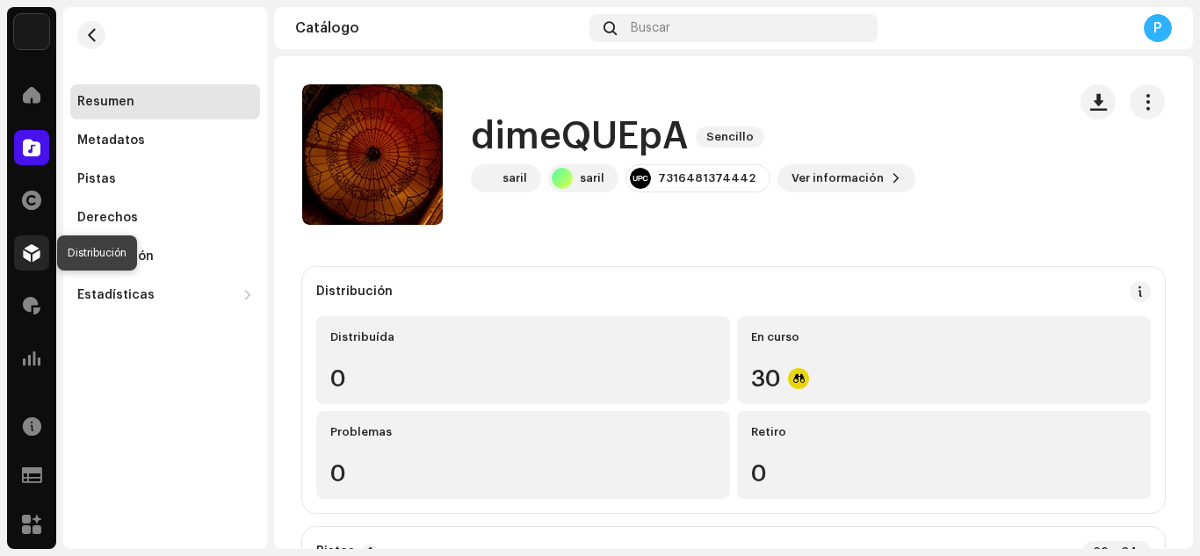
click at [33, 252] on span at bounding box center [32, 253] width 18 height 14
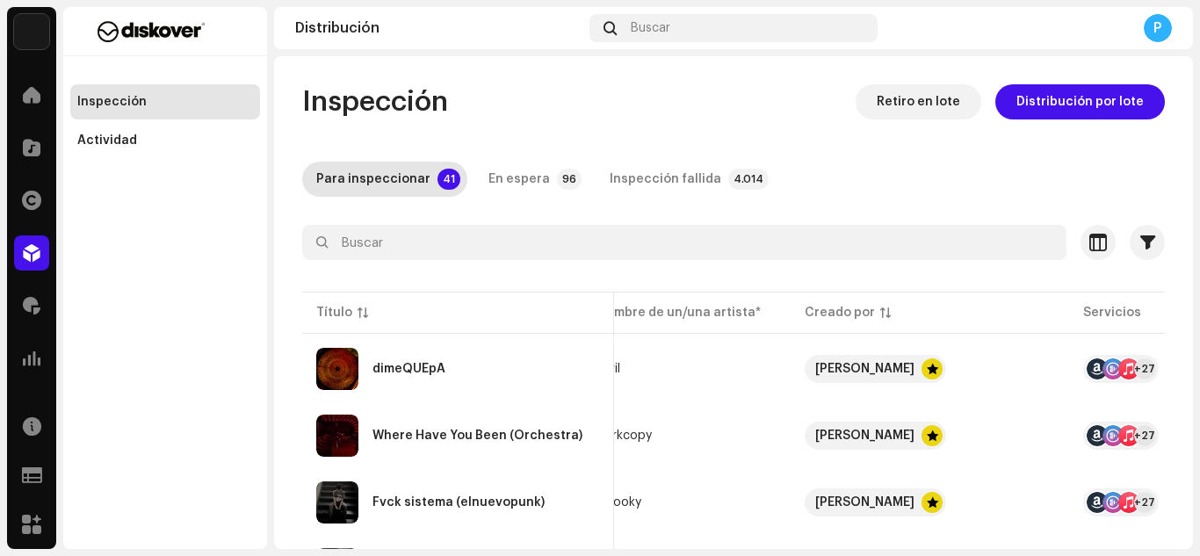
scroll to position [0, 33]
click at [526, 351] on div "dimeQUEpA" at bounding box center [458, 369] width 284 height 42
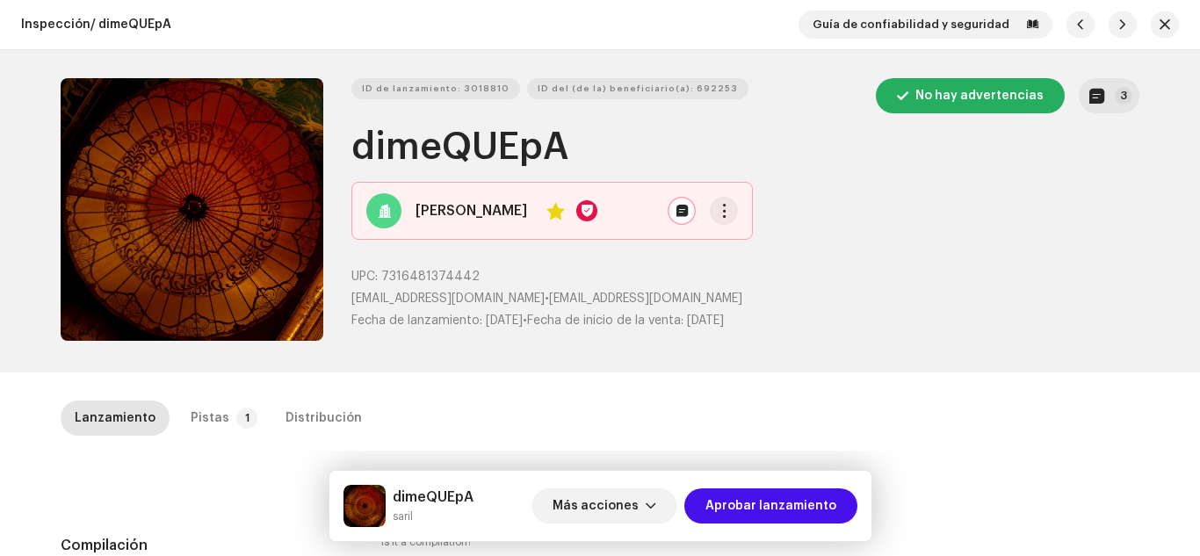
drag, startPoint x: 732, startPoint y: 410, endPoint x: 712, endPoint y: 462, distance: 55.6
click at [751, 496] on span "Aprobar lanzamiento" at bounding box center [770, 505] width 131 height 35
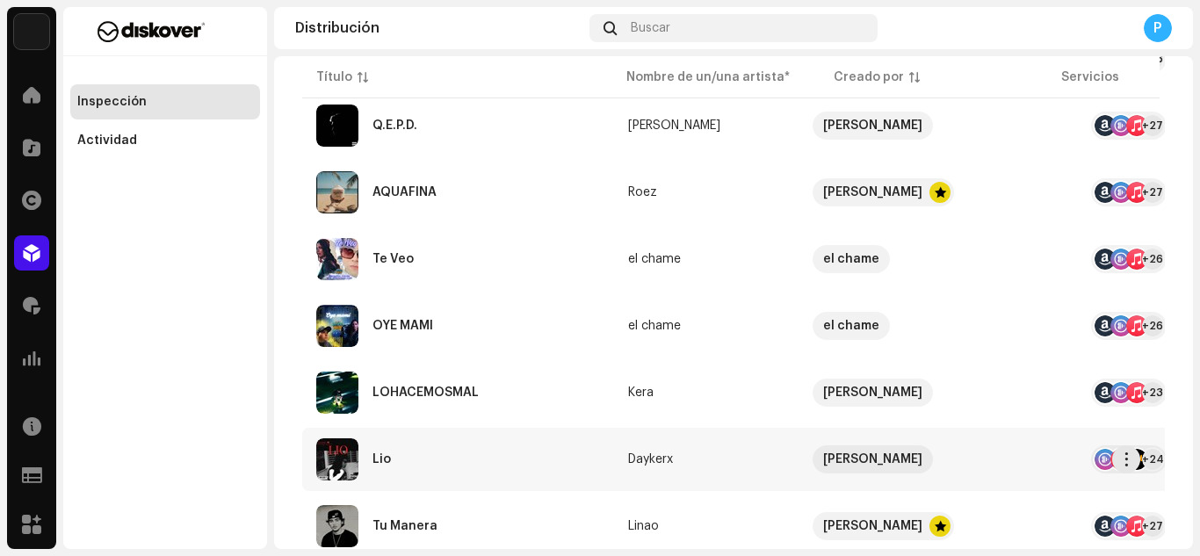
scroll to position [1144, 0]
